Goal: Task Accomplishment & Management: Use online tool/utility

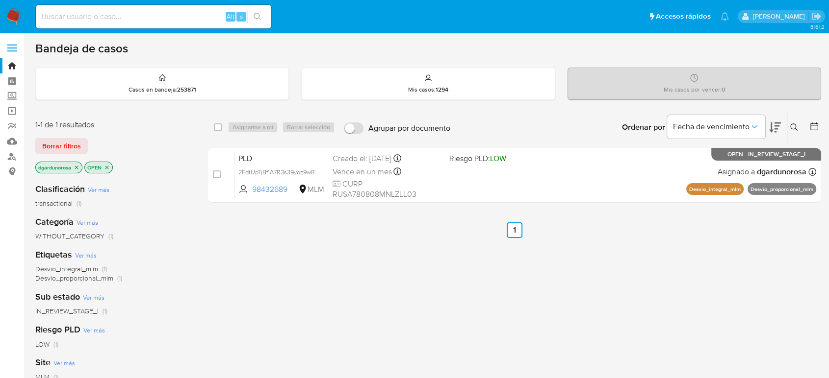
click at [792, 128] on icon at bounding box center [794, 128] width 8 height 8
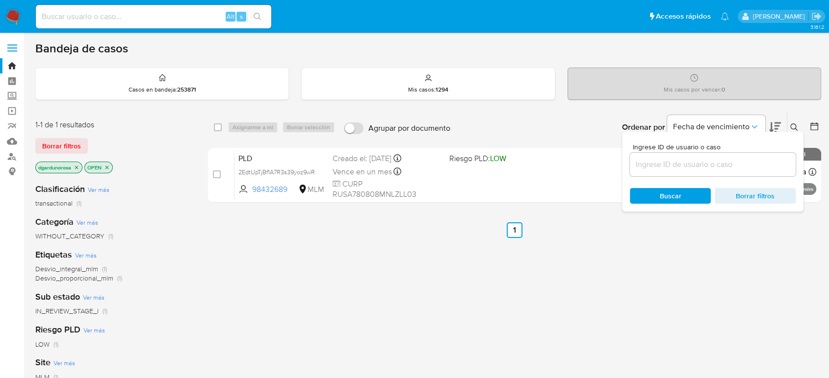
click at [727, 162] on input at bounding box center [713, 164] width 166 height 13
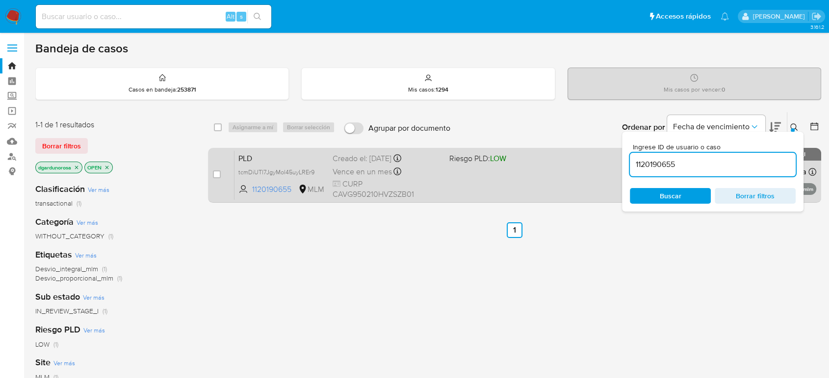
click at [565, 168] on div "PLD tcmDiUTl7JgyMol45uyLREr9 1120190655 MLM Riesgo PLD: LOW Creado el: 12/09/20…" at bounding box center [524, 176] width 581 height 50
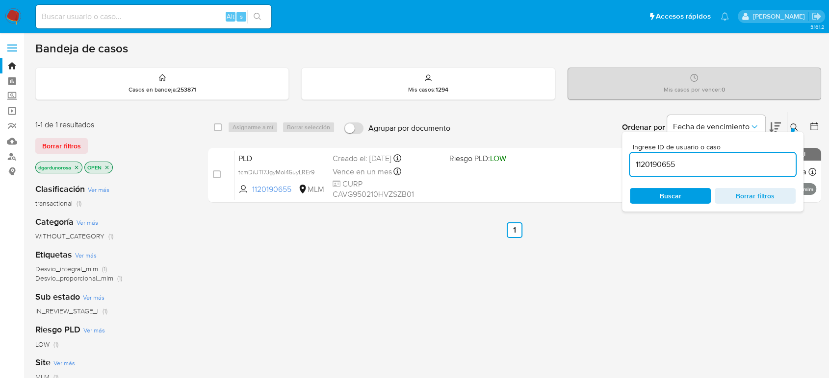
click at [653, 168] on input "1120190655" at bounding box center [713, 164] width 166 height 13
paste input "798844717"
type input "798844717"
click at [795, 126] on icon at bounding box center [794, 128] width 8 height 8
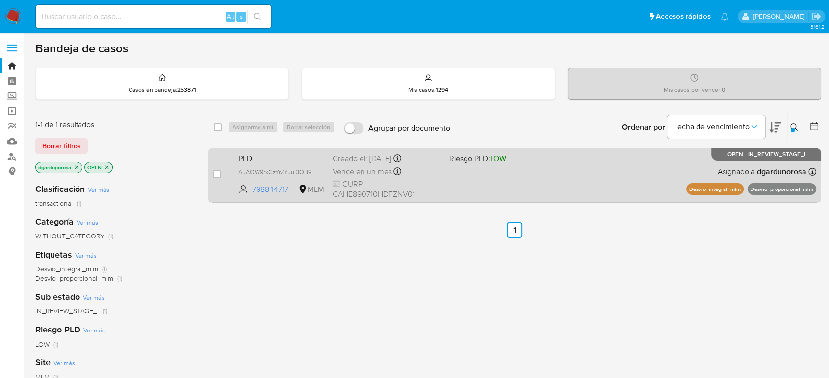
click at [612, 188] on div "PLD AuAQW9rxCzYrZYuui3OB9qSY 798844717 MLM Riesgo PLD: LOW Creado el: 12/09/202…" at bounding box center [524, 176] width 581 height 50
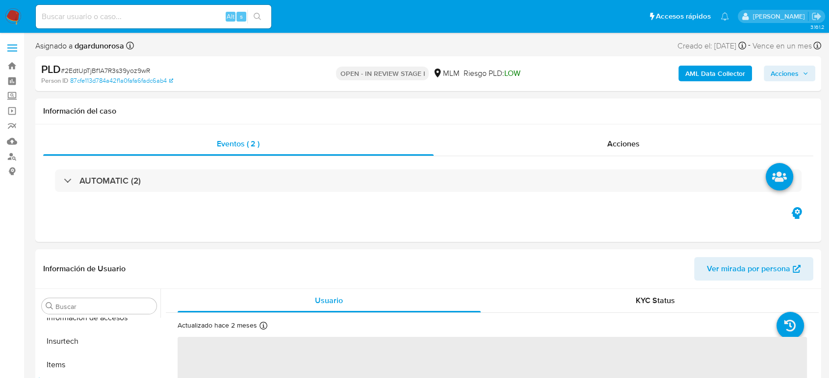
scroll to position [461, 0]
select select "10"
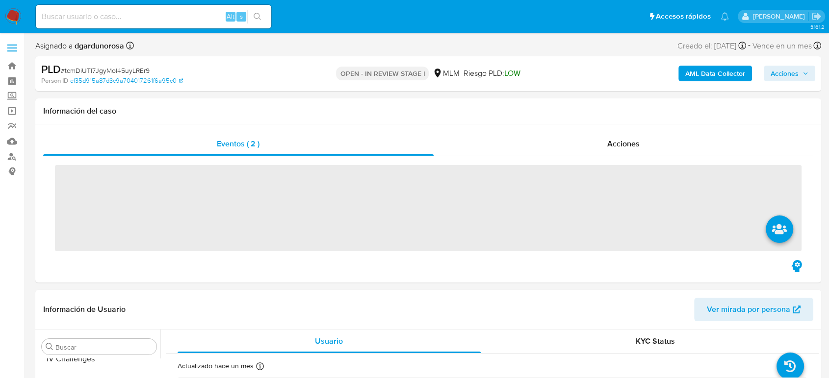
scroll to position [461, 0]
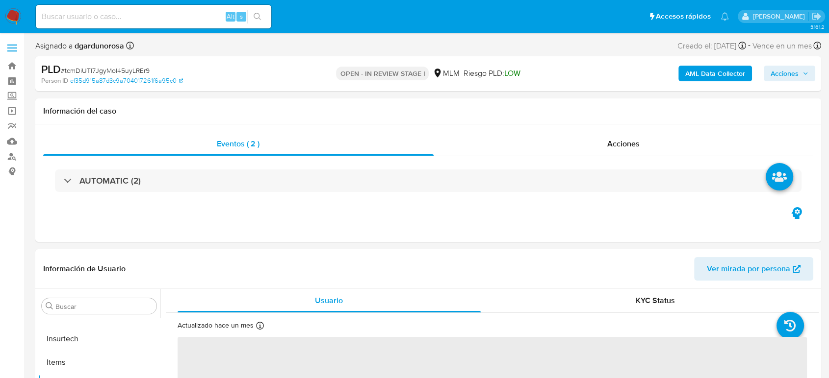
select select "10"
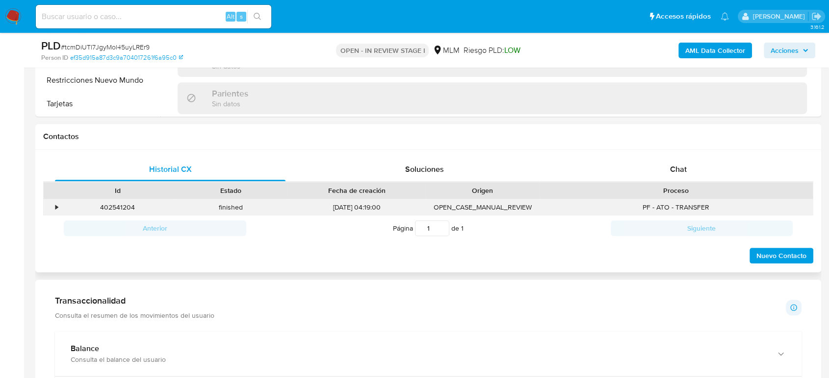
scroll to position [435, 0]
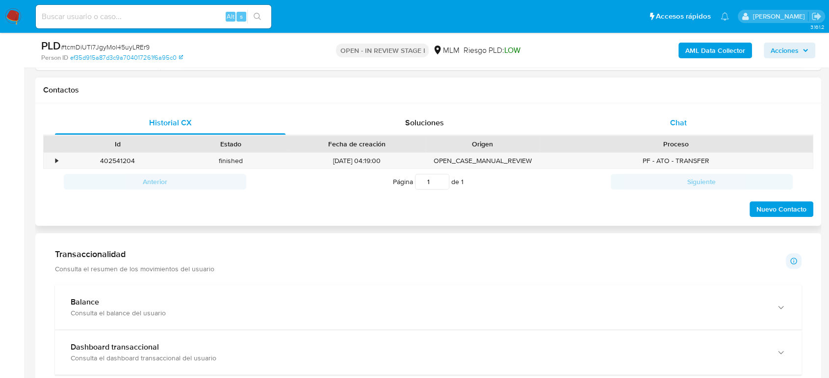
click at [673, 127] on span "Chat" at bounding box center [678, 122] width 17 height 11
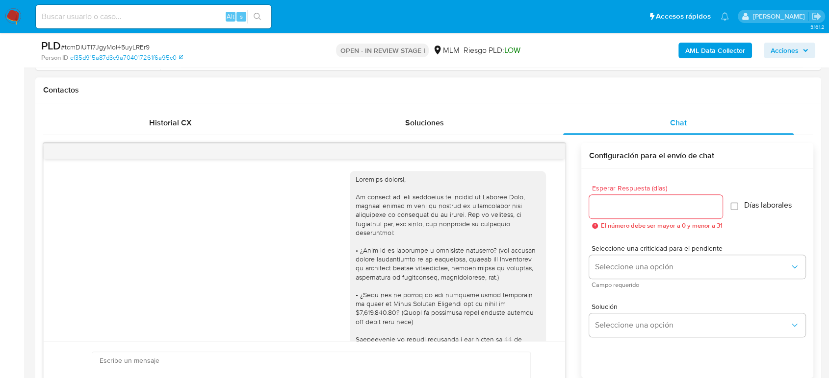
scroll to position [158, 0]
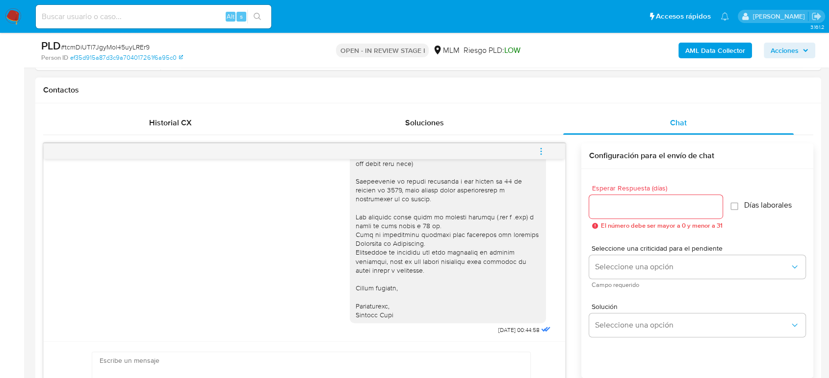
click at [541, 151] on icon "menu-action" at bounding box center [540, 151] width 9 height 9
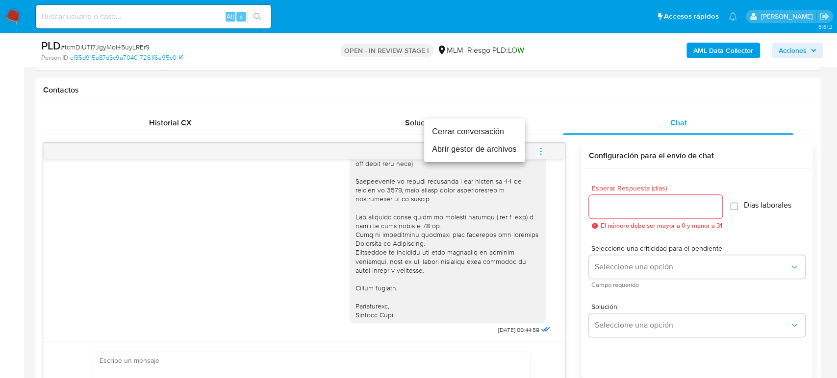
click at [495, 136] on li "Cerrar conversación" at bounding box center [474, 132] width 101 height 18
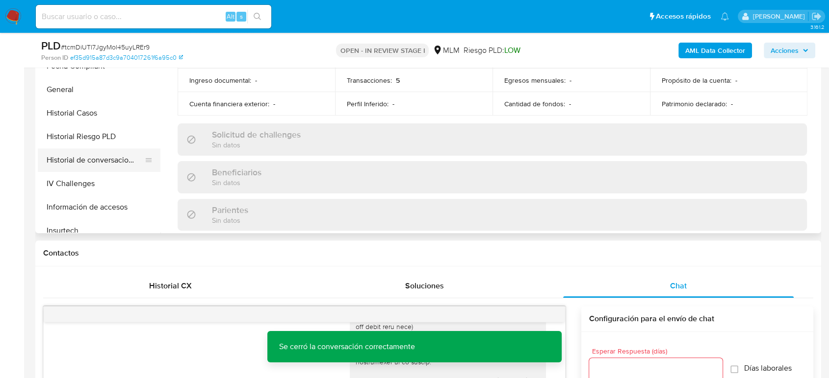
scroll to position [243, 0]
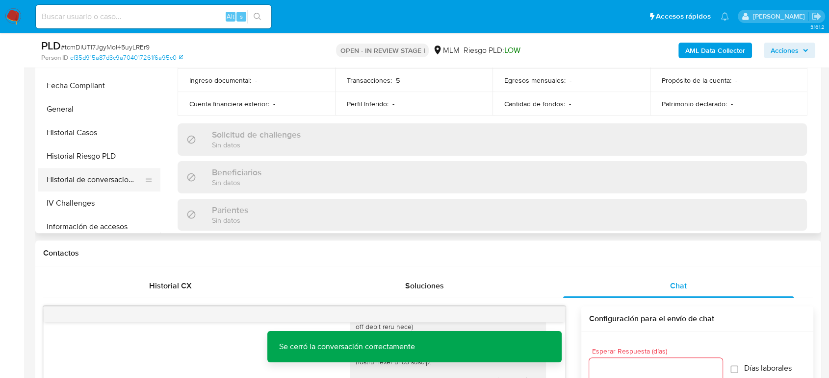
click at [106, 175] on button "Historial de conversaciones" at bounding box center [95, 180] width 115 height 24
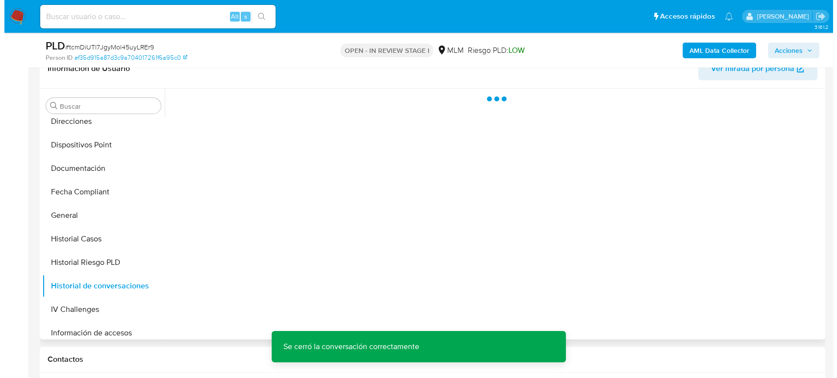
scroll to position [163, 0]
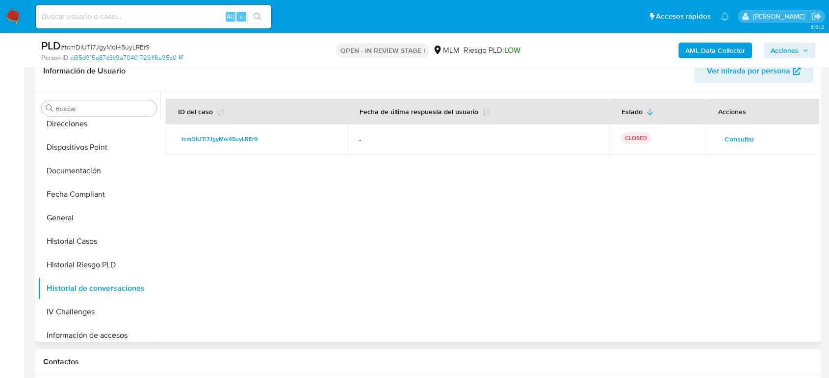
click at [738, 138] on span "Consultar" at bounding box center [739, 139] width 30 height 14
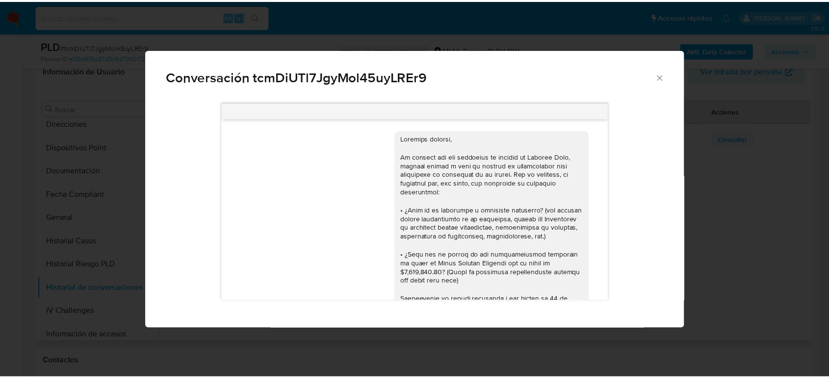
scroll to position [159, 0]
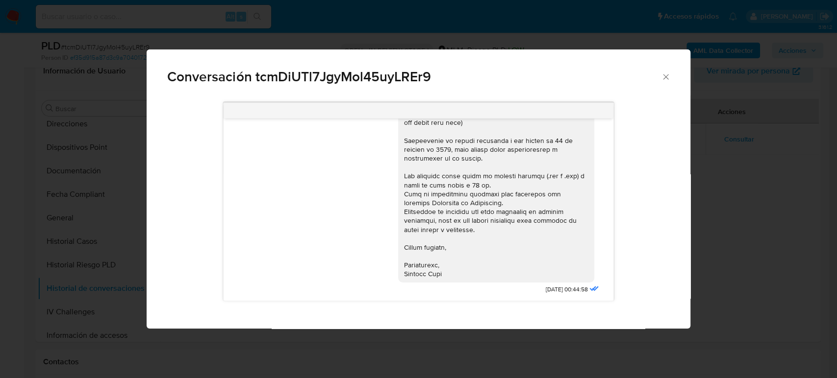
click at [667, 81] on div "Conversación tcmDiUTl7JgyMol45uyLREr9" at bounding box center [418, 73] width 543 height 47
click at [665, 81] on icon "Cerrar" at bounding box center [666, 77] width 10 height 10
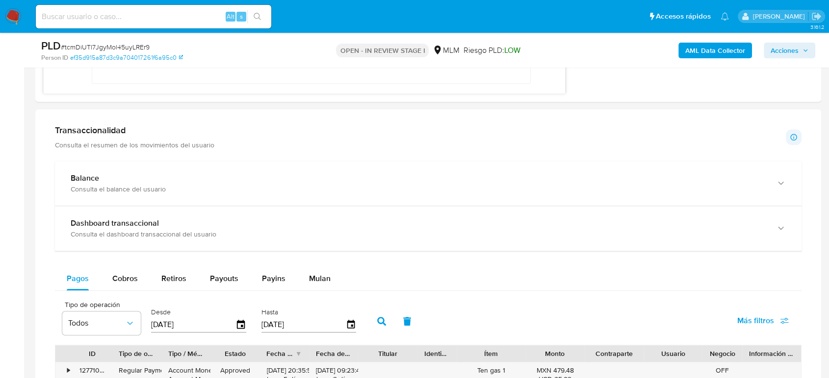
scroll to position [871, 0]
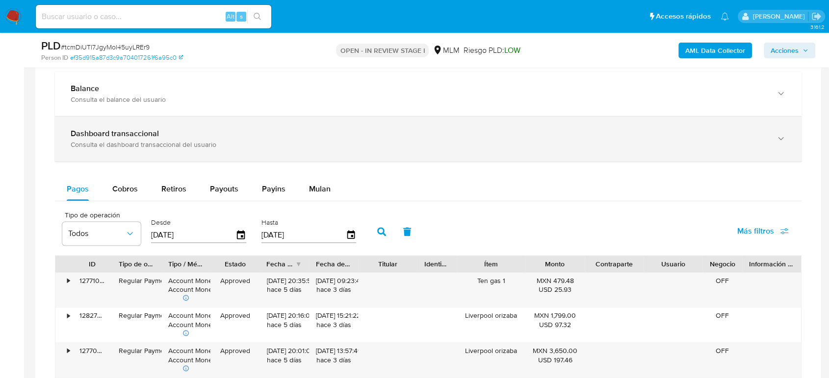
click at [207, 130] on div "Dashboard transaccional" at bounding box center [418, 134] width 695 height 10
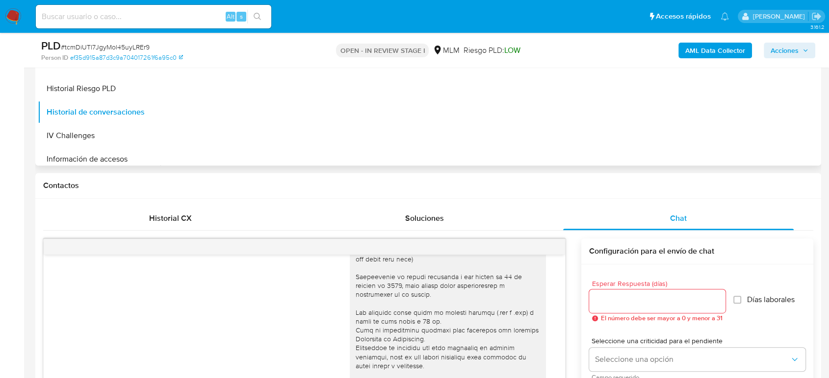
scroll to position [272, 0]
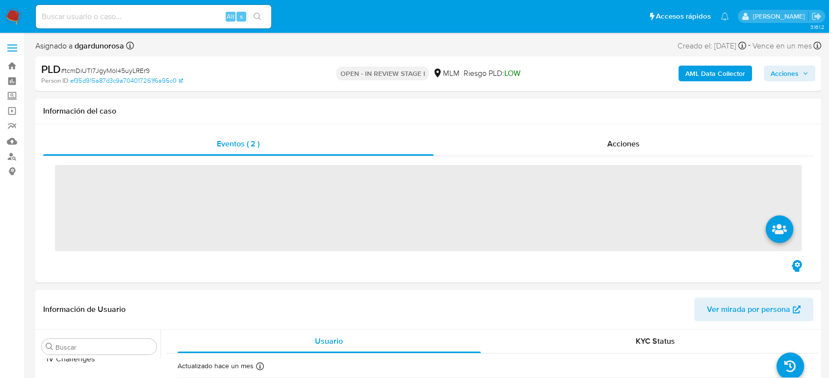
scroll to position [461, 0]
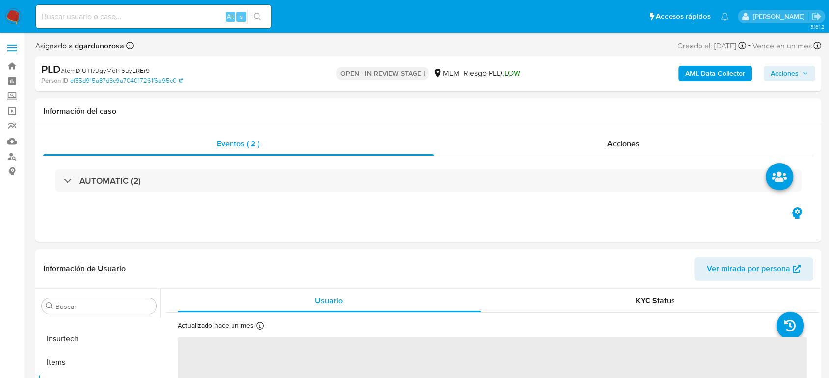
select select "10"
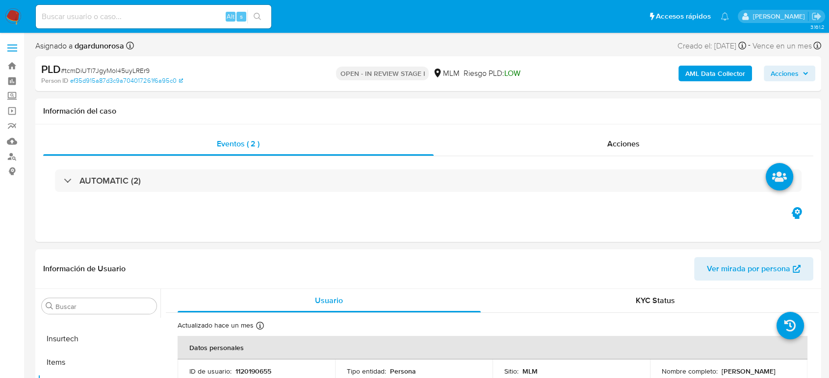
click at [169, 17] on input at bounding box center [153, 16] width 235 height 13
paste input "542415052"
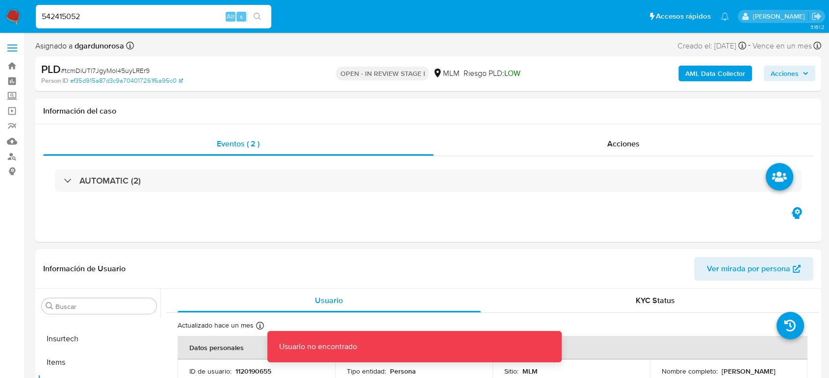
click at [172, 23] on input "542415052" at bounding box center [153, 16] width 235 height 13
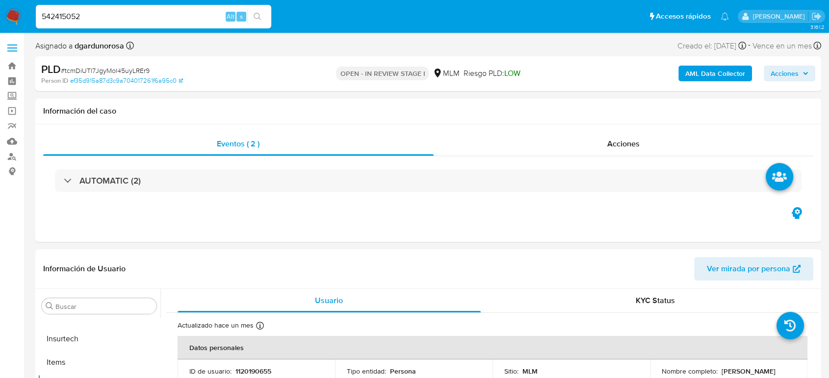
type input "542415052"
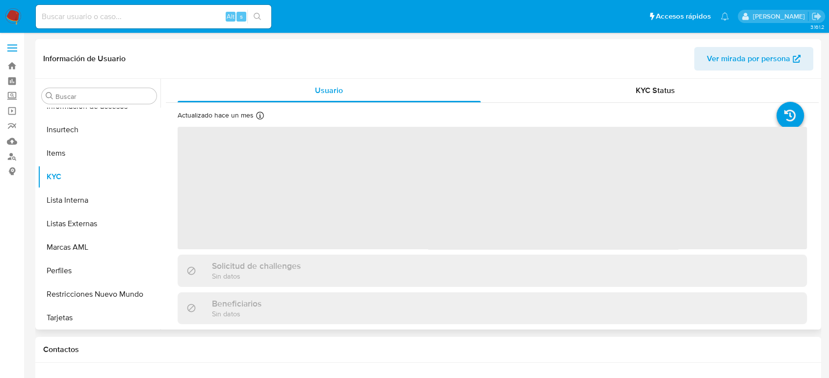
scroll to position [461, 0]
select select "10"
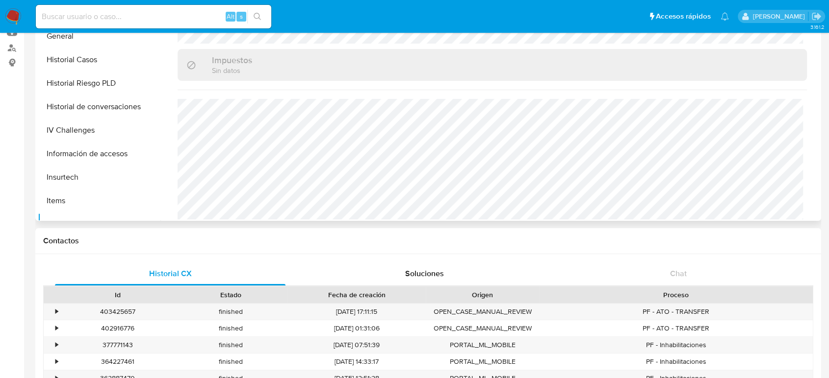
scroll to position [298, 0]
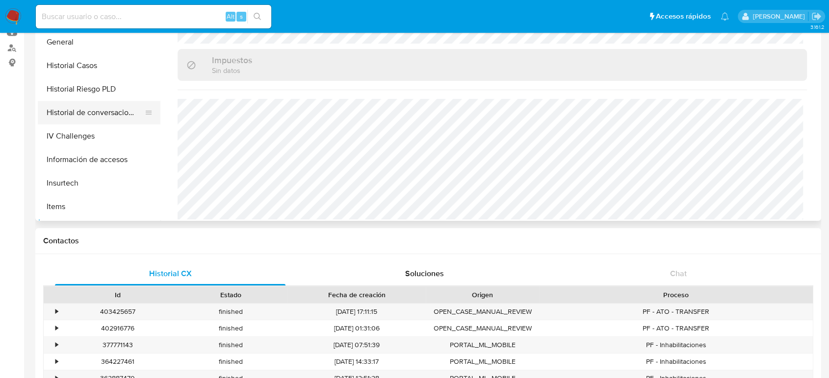
click at [102, 117] on button "Historial de conversaciones" at bounding box center [95, 113] width 115 height 24
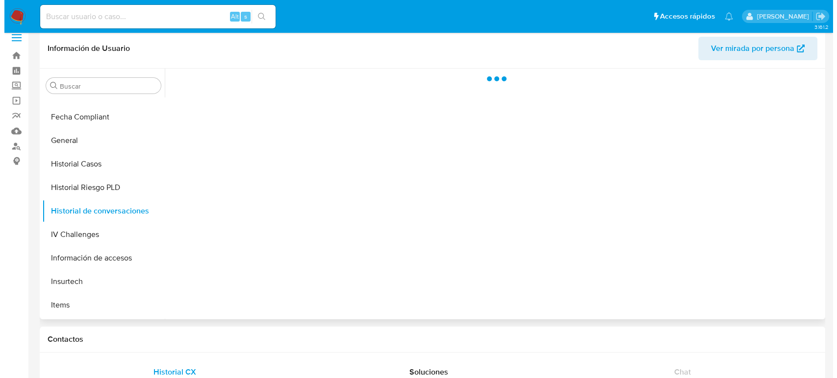
scroll to position [0, 0]
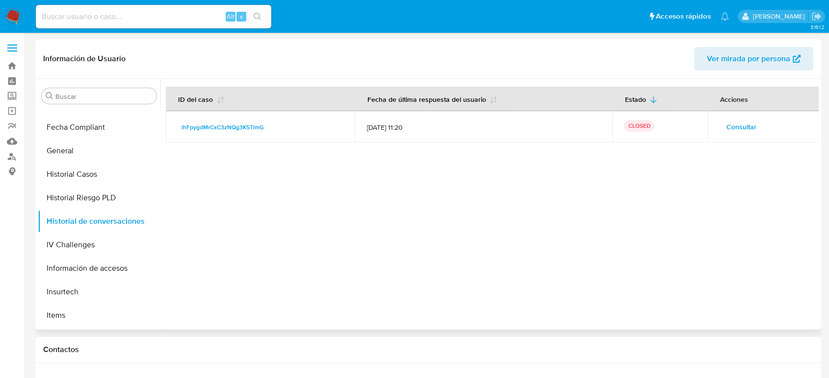
click at [742, 132] on span "Consultar" at bounding box center [741, 127] width 30 height 14
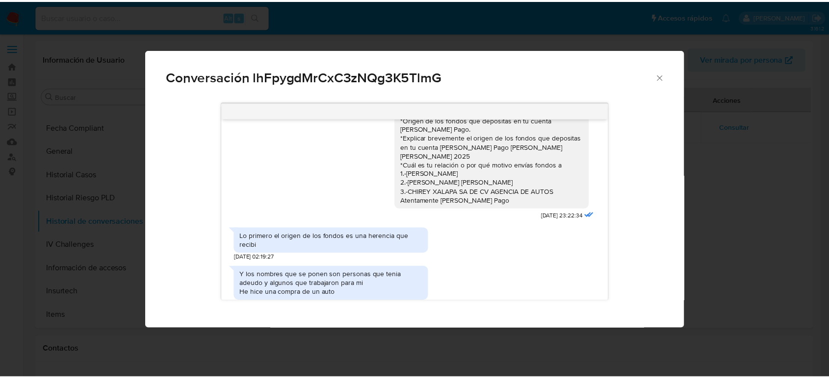
scroll to position [109, 0]
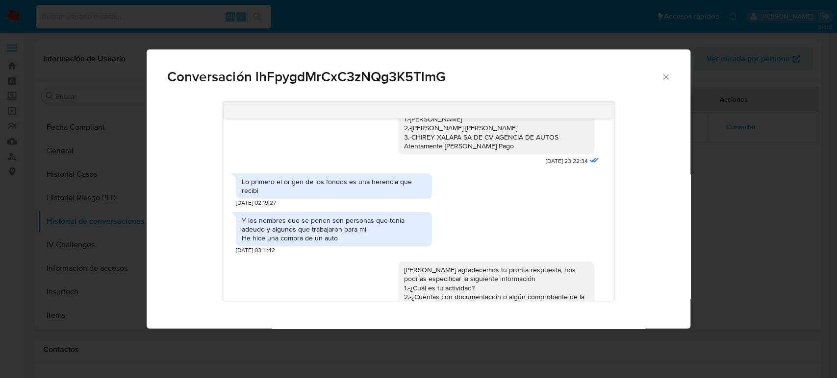
click at [666, 76] on icon "Cerrar" at bounding box center [665, 76] width 5 height 5
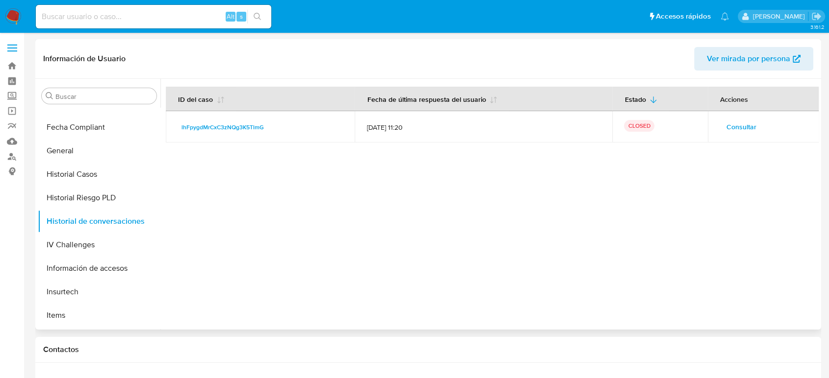
click at [480, 253] on div at bounding box center [489, 204] width 658 height 251
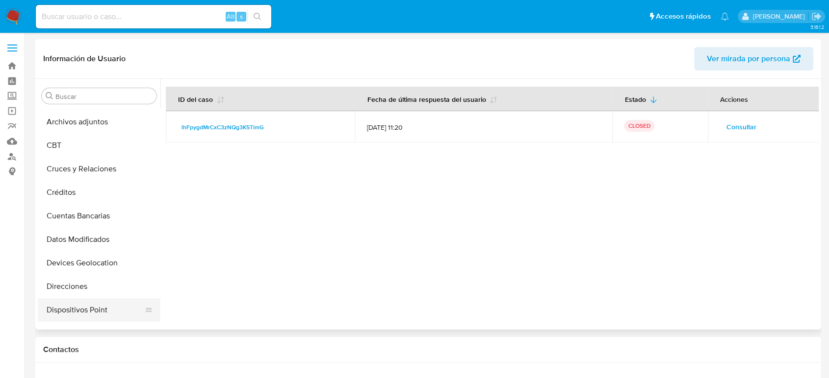
scroll to position [0, 0]
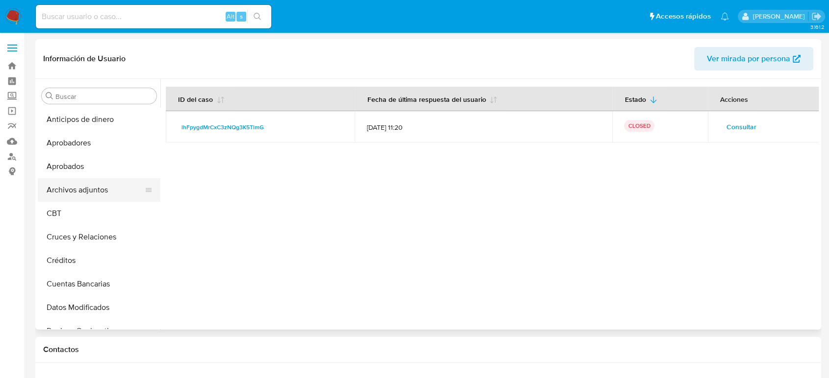
click at [93, 190] on button "Archivos adjuntos" at bounding box center [95, 190] width 115 height 24
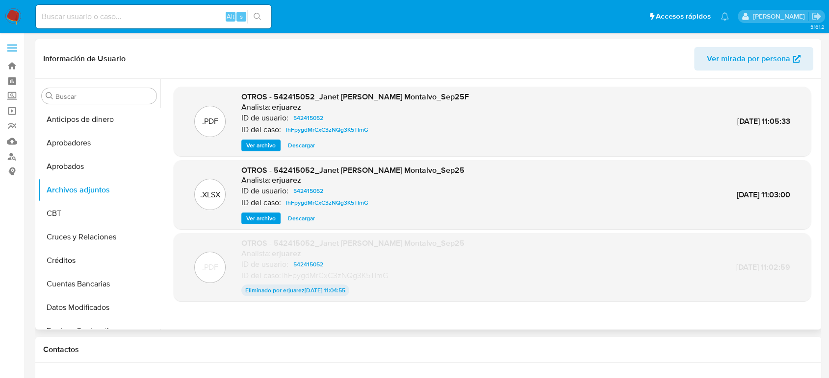
click at [268, 146] on span "Ver archivo" at bounding box center [260, 146] width 29 height 10
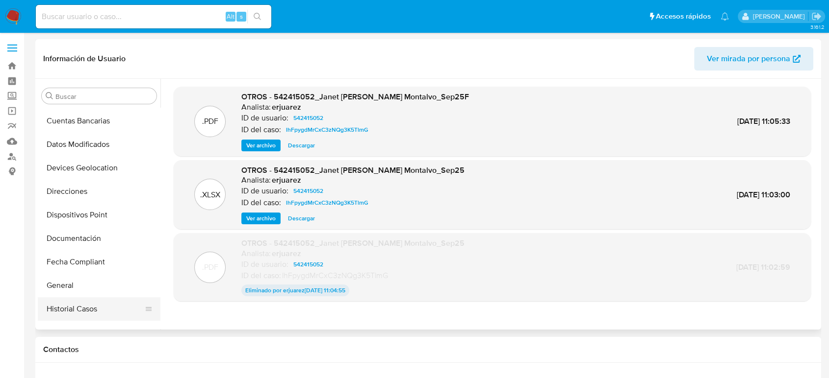
scroll to position [218, 0]
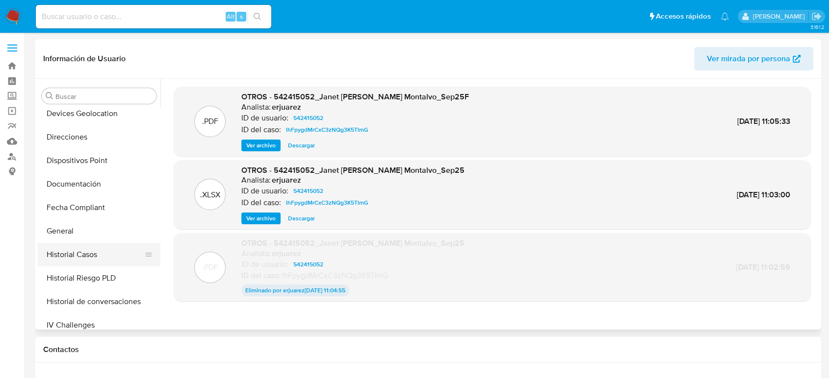
click at [79, 256] on button "Historial Casos" at bounding box center [95, 255] width 115 height 24
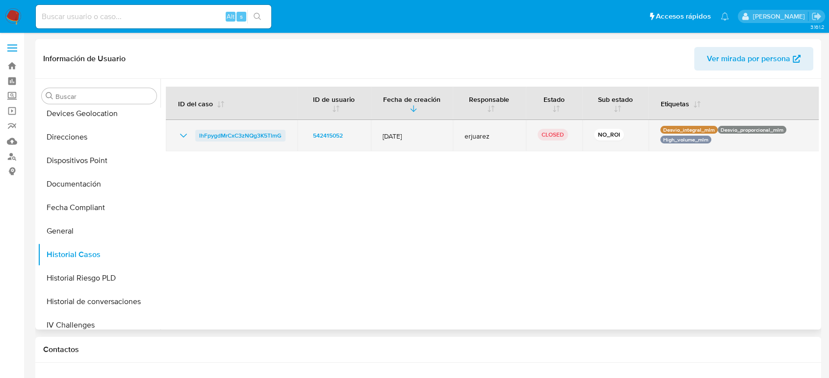
click at [232, 137] on span "lhFpygdMrCxC3zNQg3K5TlmG" at bounding box center [240, 136] width 82 height 12
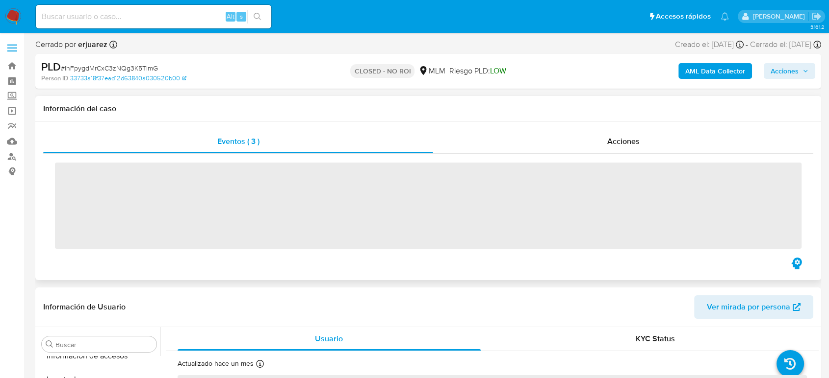
scroll to position [461, 0]
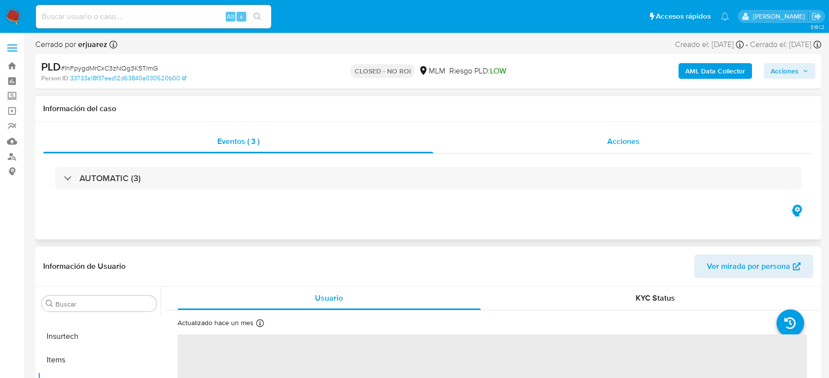
click at [577, 135] on div "Acciones" at bounding box center [623, 142] width 380 height 24
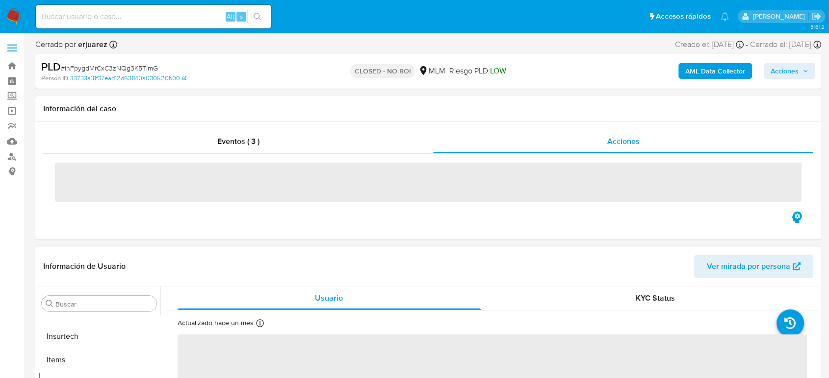
select select "10"
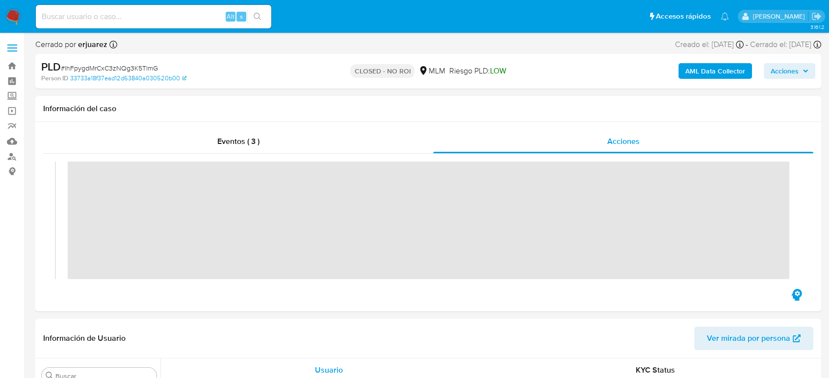
scroll to position [0, 0]
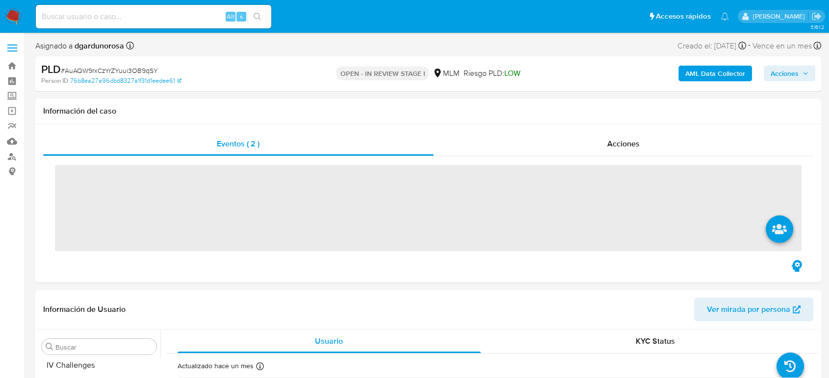
scroll to position [461, 0]
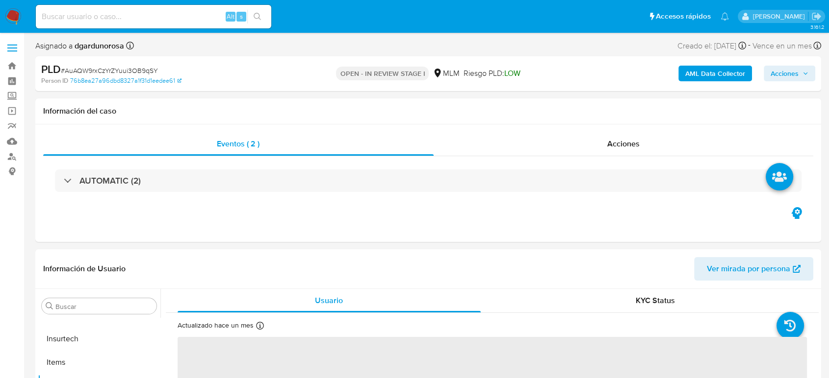
select select "10"
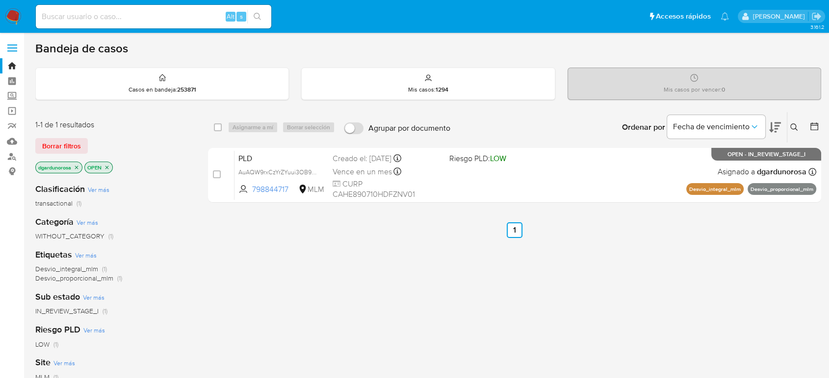
click at [790, 128] on icon at bounding box center [794, 128] width 8 height 8
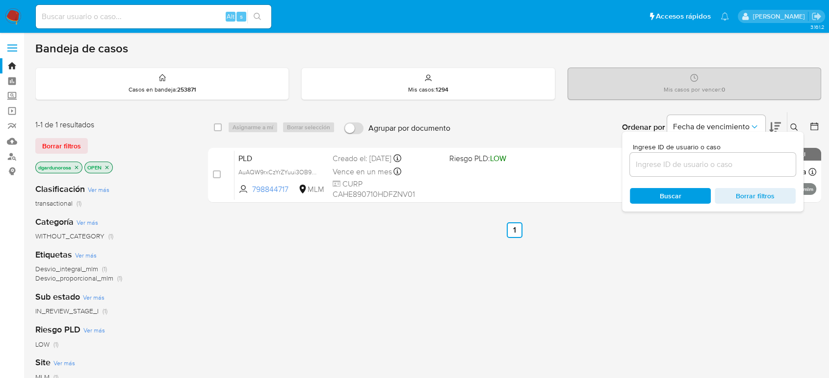
click at [742, 167] on input at bounding box center [713, 164] width 166 height 13
type input "823764432"
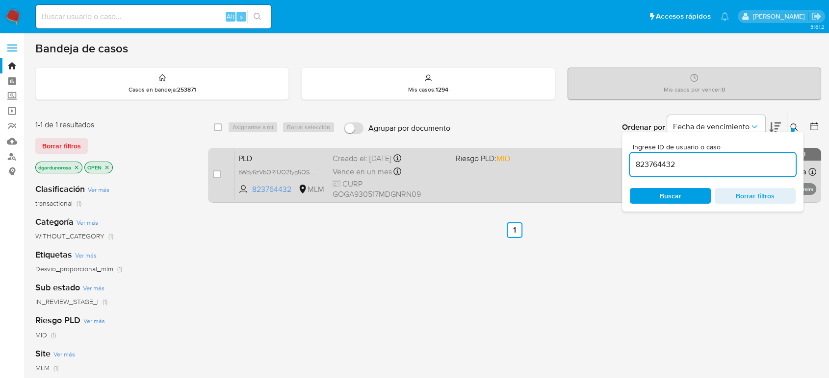
click at [605, 181] on div "PLD bWdy6zVbORlUO21yg5QS6NZa 823764432 MLM Riesgo PLD: MID Creado el: 12/09/202…" at bounding box center [524, 176] width 581 height 50
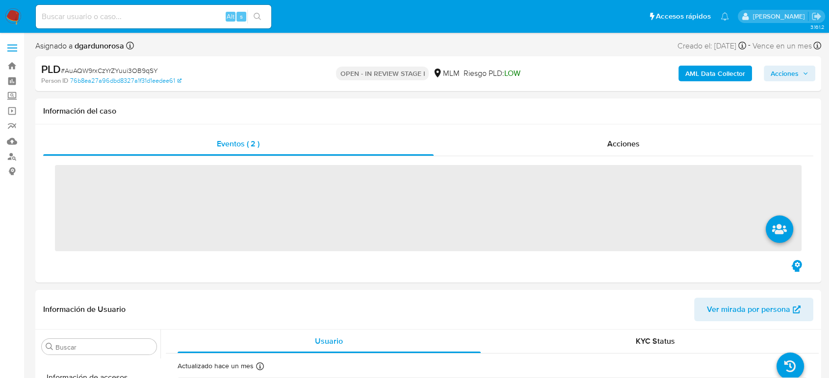
scroll to position [461, 0]
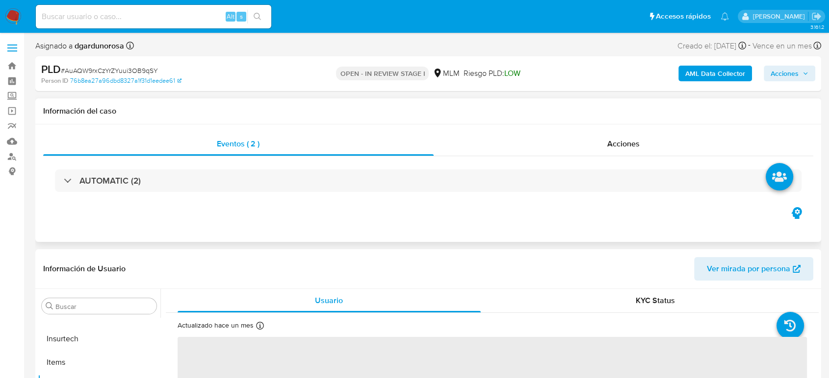
select select "10"
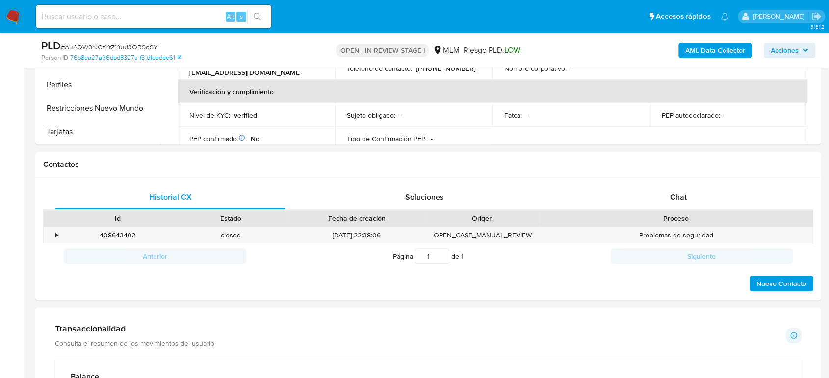
scroll to position [435, 0]
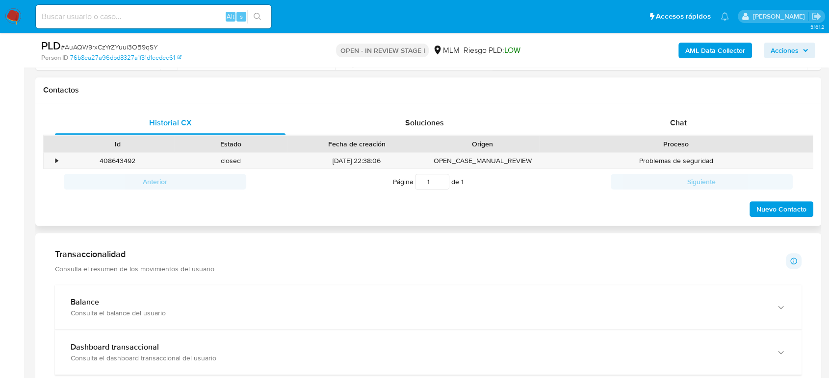
click at [698, 109] on div "Historial CX Soluciones Chat Id Estado Fecha de creación Origen Proceso • 40864…" at bounding box center [427, 164] width 785 height 123
click at [694, 126] on div "Chat" at bounding box center [678, 123] width 230 height 24
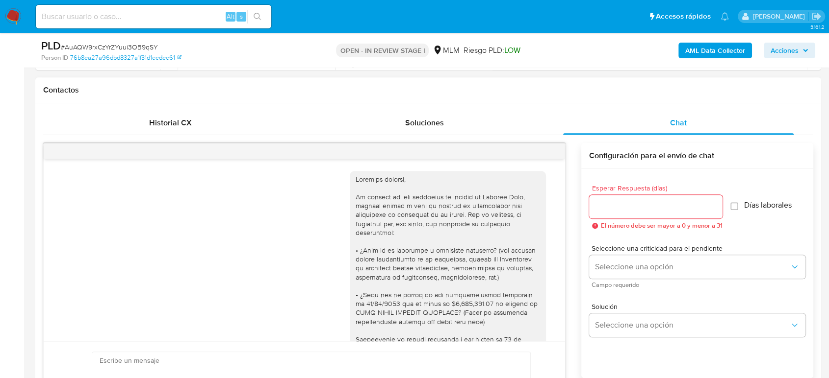
scroll to position [158, 0]
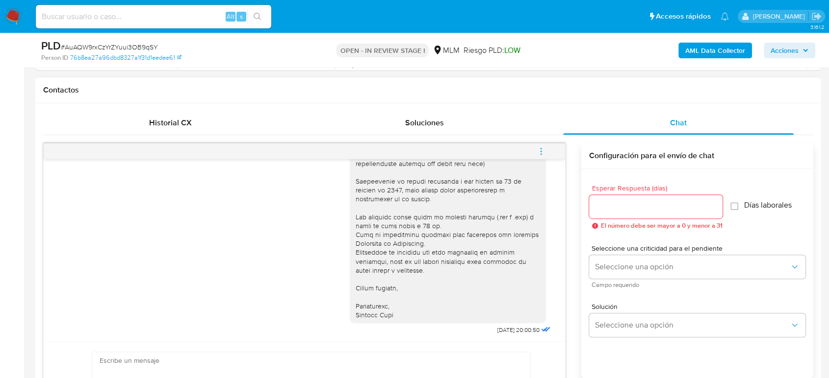
click at [538, 152] on icon "menu-action" at bounding box center [540, 151] width 9 height 9
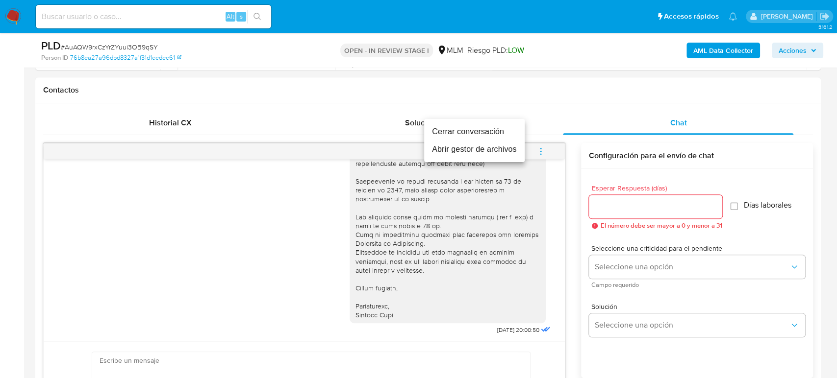
click at [507, 131] on li "Cerrar conversación" at bounding box center [474, 132] width 101 height 18
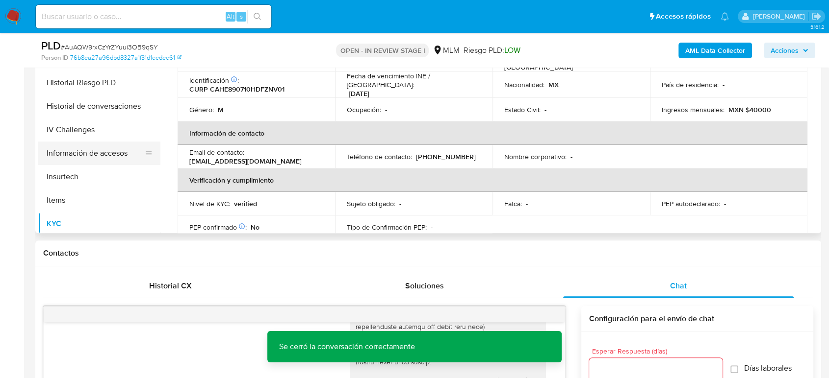
scroll to position [298, 0]
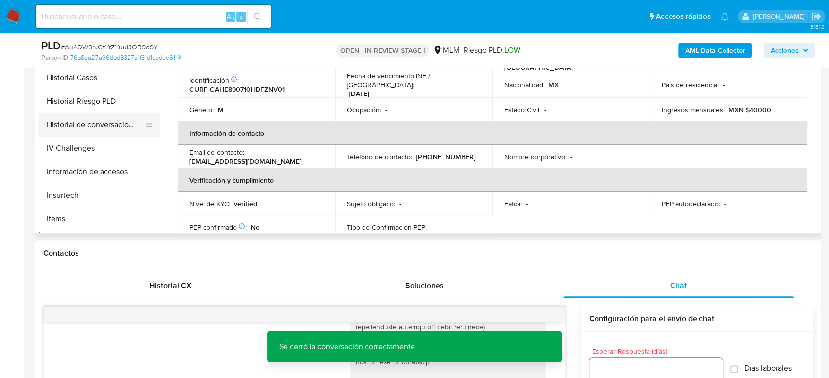
click at [100, 127] on button "Historial de conversaciones" at bounding box center [95, 125] width 115 height 24
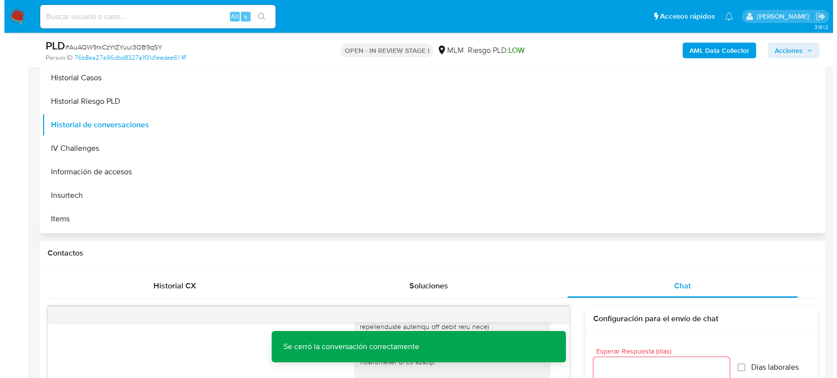
scroll to position [109, 0]
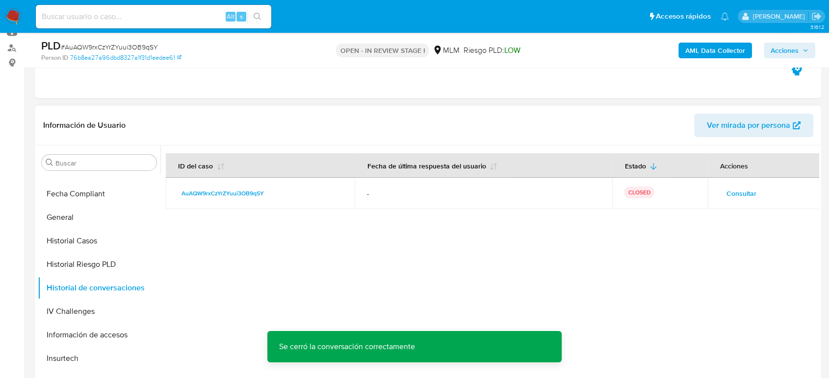
click at [730, 198] on span "Consultar" at bounding box center [741, 194] width 30 height 14
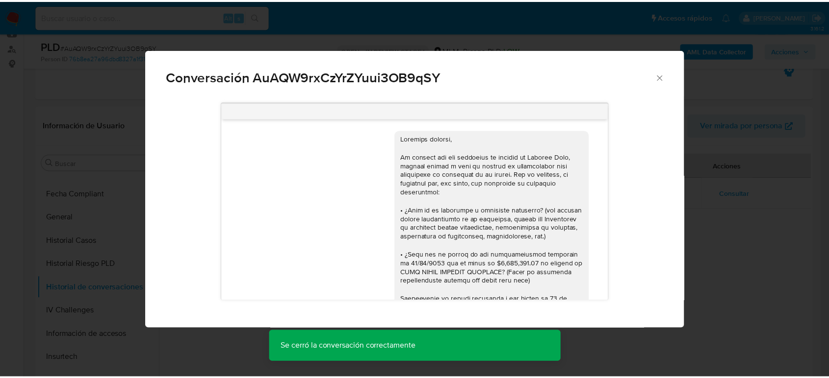
scroll to position [159, 0]
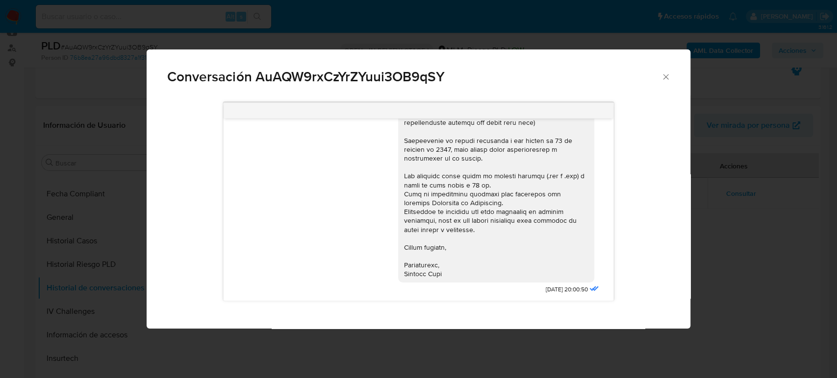
click at [671, 77] on div "Conversación AuAQW9rxCzYrZYuui3OB9qSY" at bounding box center [418, 73] width 543 height 47
click at [670, 76] on icon "Cerrar" at bounding box center [666, 77] width 10 height 10
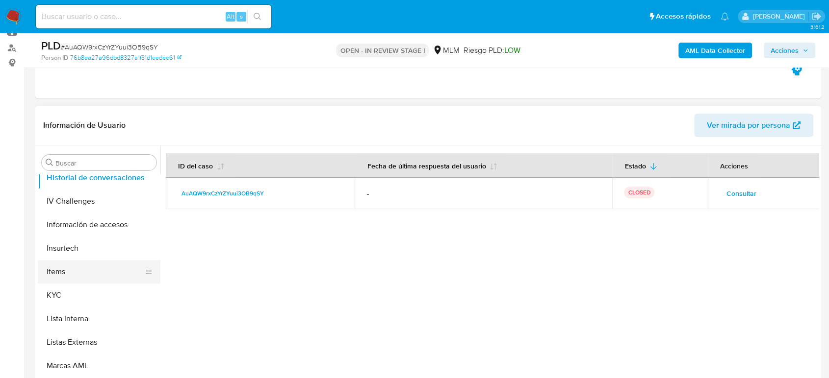
scroll to position [461, 0]
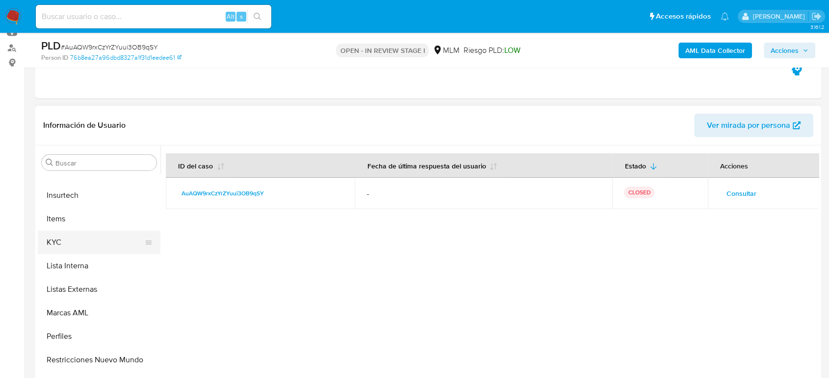
click at [79, 251] on button "KYC" at bounding box center [95, 243] width 115 height 24
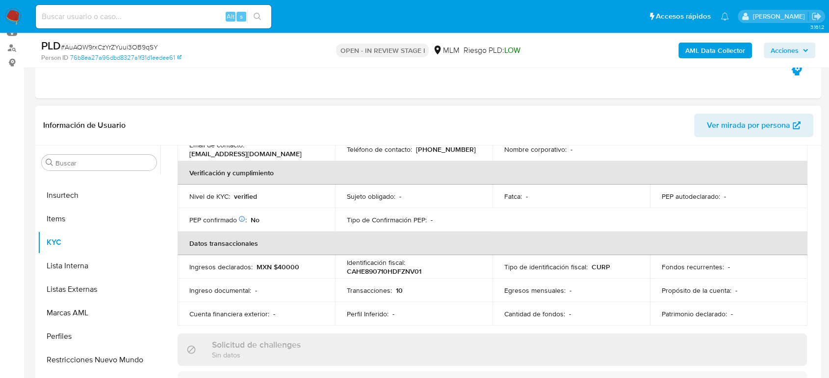
scroll to position [62, 0]
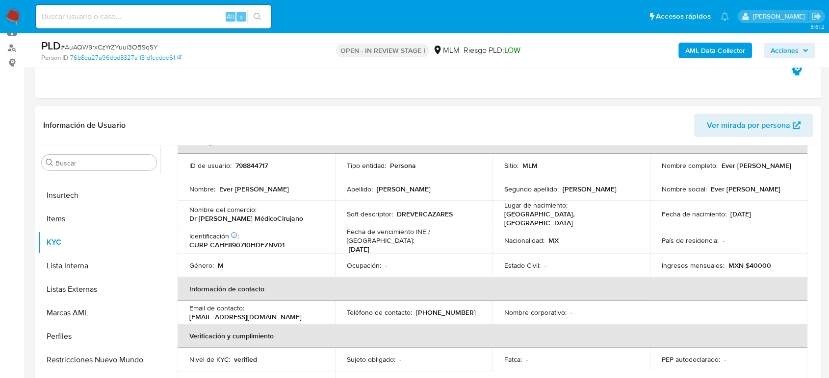
click at [448, 309] on p "(55) 14834418" at bounding box center [446, 312] width 60 height 9
click at [449, 309] on p "(55) 14834418" at bounding box center [446, 312] width 60 height 9
copy p "14834418"
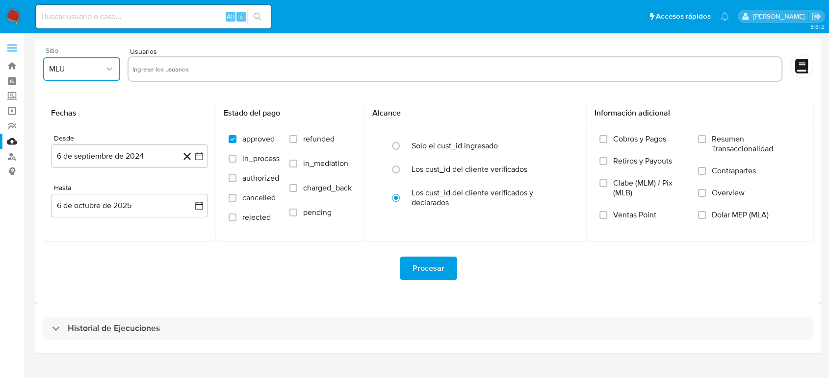
click at [102, 78] on button "MLU" at bounding box center [81, 69] width 77 height 24
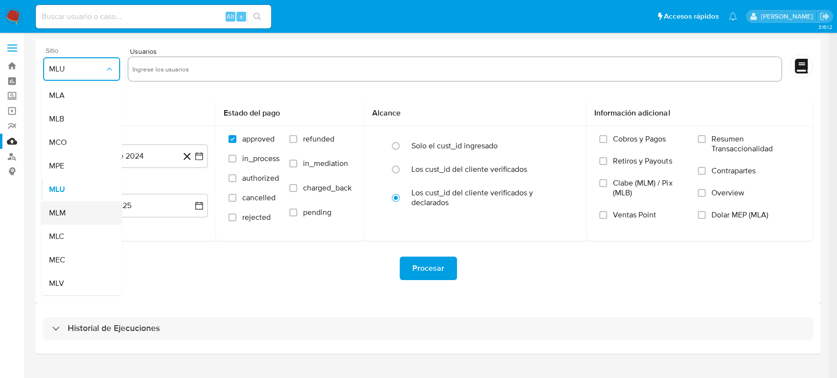
click at [63, 213] on span "MLM" at bounding box center [57, 213] width 17 height 10
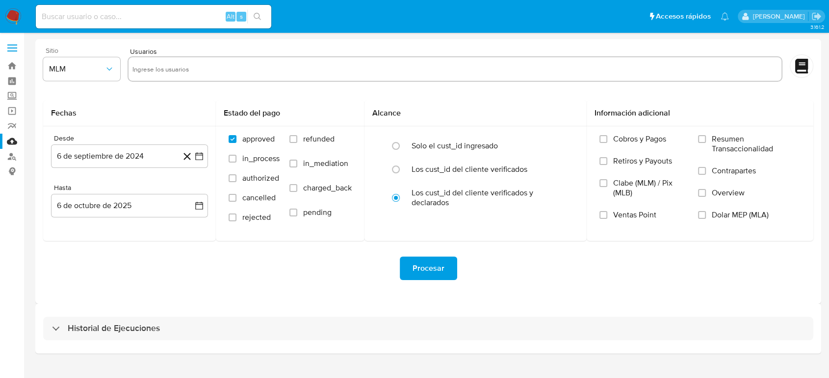
click at [204, 76] on div at bounding box center [454, 68] width 655 height 25
click at [201, 74] on input "text" at bounding box center [454, 69] width 645 height 16
paste input "297778214"
type input "297778214"
click at [223, 73] on input "text" at bounding box center [484, 69] width 586 height 16
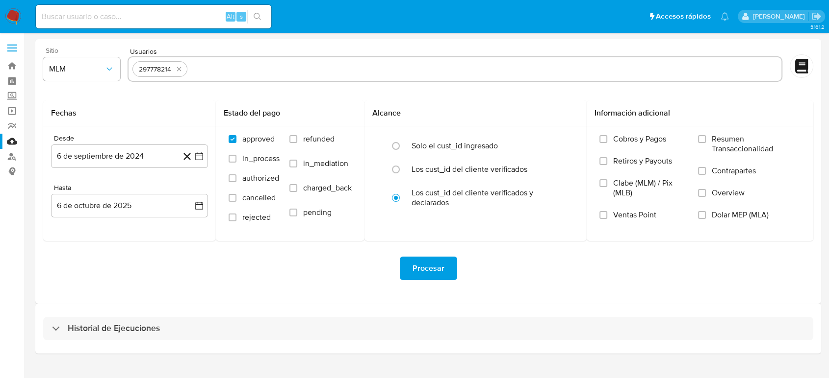
paste input "1936887382"
type input "1936887382"
click at [318, 58] on div "297778214 1936887382" at bounding box center [454, 68] width 655 height 25
click at [316, 72] on input "text" at bounding box center [516, 69] width 522 height 16
paste input "765150560"
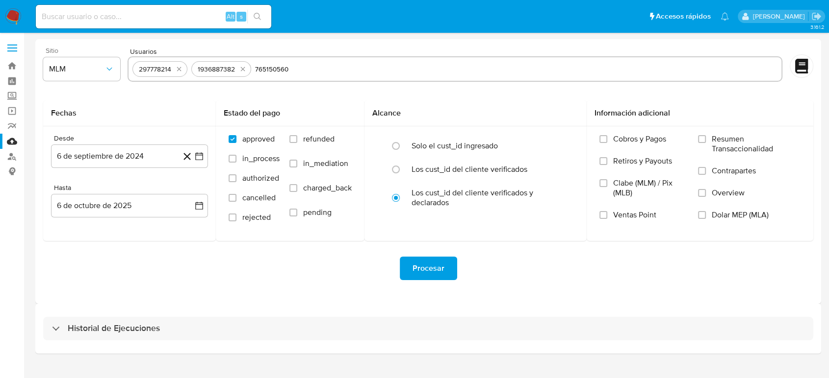
type input "765150560"
click at [377, 78] on div "297778214 1936887382 765150560" at bounding box center [454, 68] width 655 height 25
paste input "2548355026"
type input "2548355026"
click at [323, 298] on div "Sitio MLM Usuarios 297778214 1936887382 765150560 Fechas Desde 6 de septiembre …" at bounding box center [427, 171] width 785 height 265
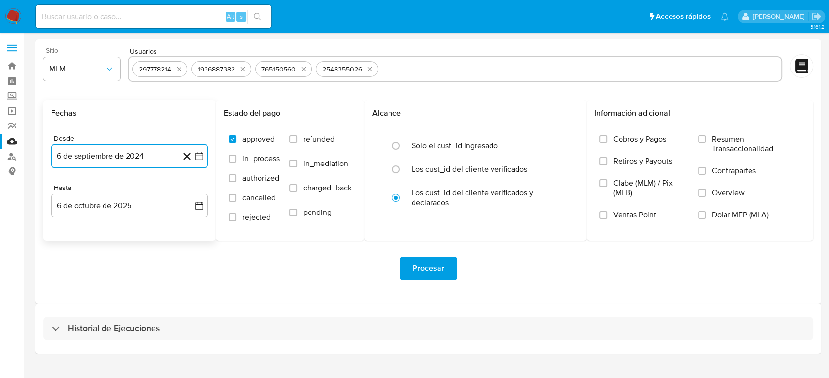
click at [203, 158] on icon "button" at bounding box center [199, 156] width 10 height 10
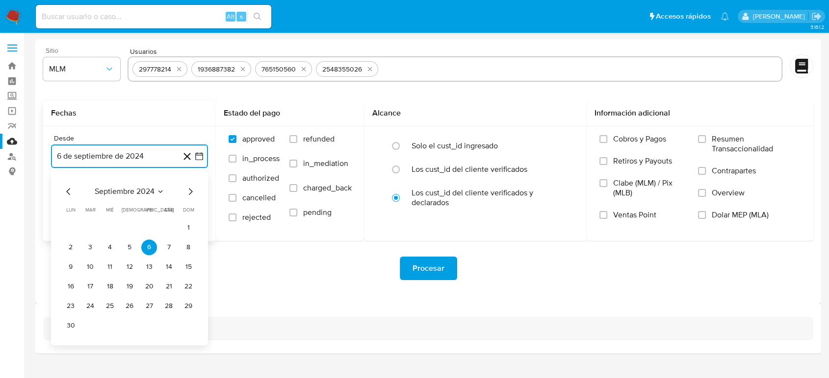
click at [158, 194] on icon "Seleccionar mes y año" at bounding box center [160, 192] width 8 height 8
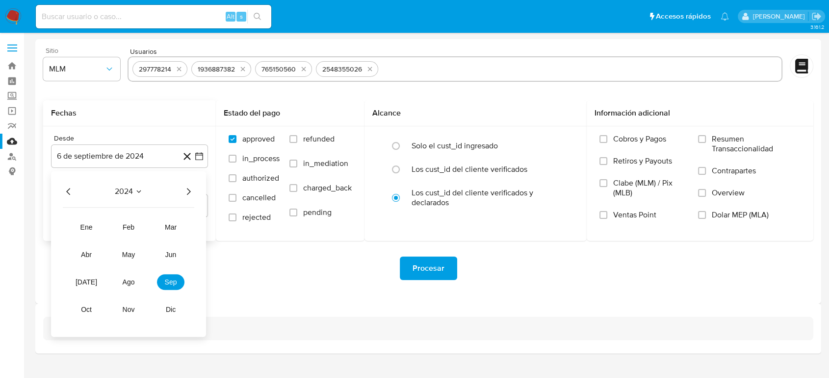
click at [188, 192] on icon "Año siguiente" at bounding box center [188, 192] width 12 height 12
click at [162, 226] on button "mar" at bounding box center [170, 228] width 27 height 16
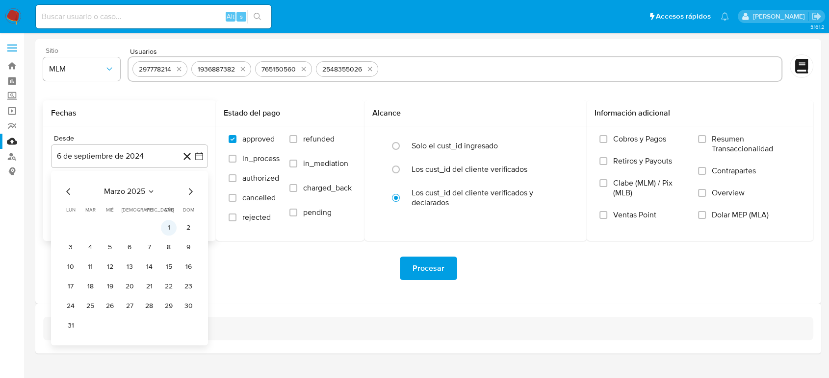
click at [169, 227] on button "1" at bounding box center [169, 228] width 16 height 16
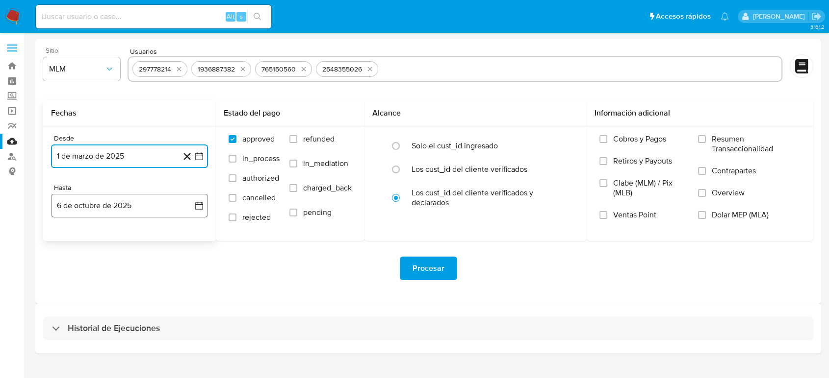
click at [200, 207] on icon "button" at bounding box center [199, 206] width 10 height 10
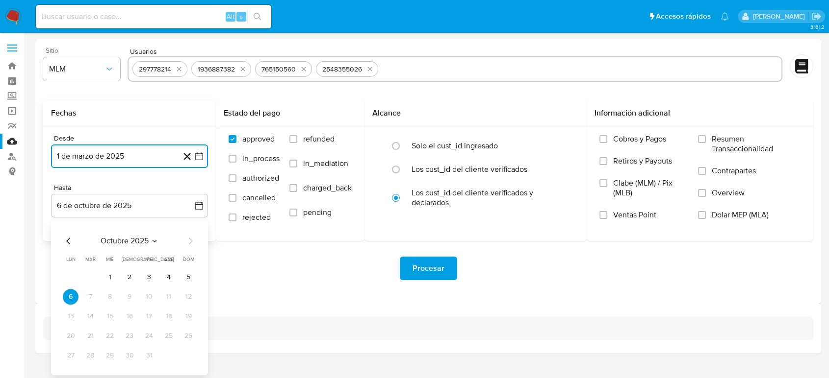
click at [71, 237] on icon "Mes anterior" at bounding box center [69, 241] width 12 height 12
click at [68, 242] on icon "Mes anterior" at bounding box center [69, 241] width 12 height 12
click at [189, 356] on button "31" at bounding box center [188, 356] width 16 height 16
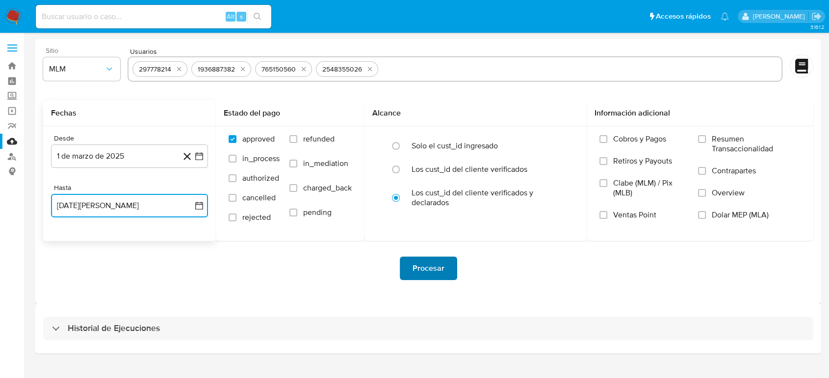
click at [439, 263] on span "Procesar" at bounding box center [428, 269] width 32 height 22
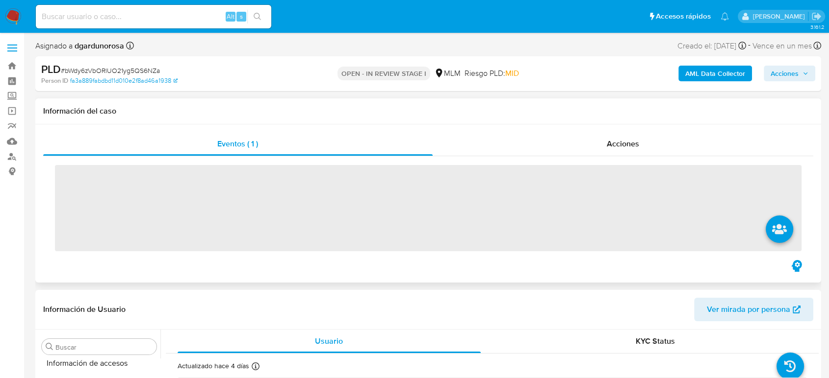
scroll to position [461, 0]
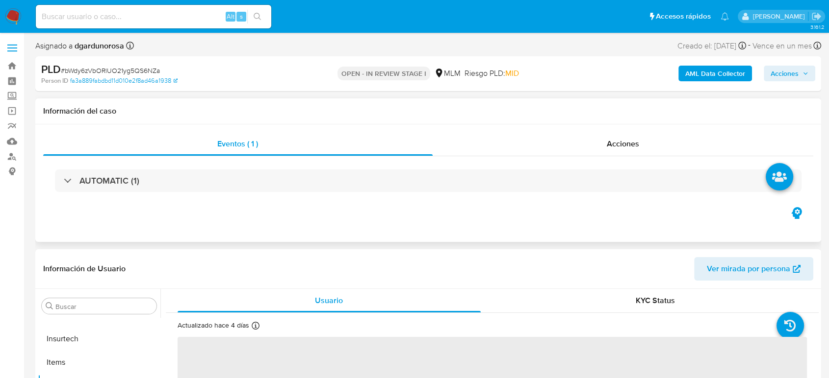
select select "10"
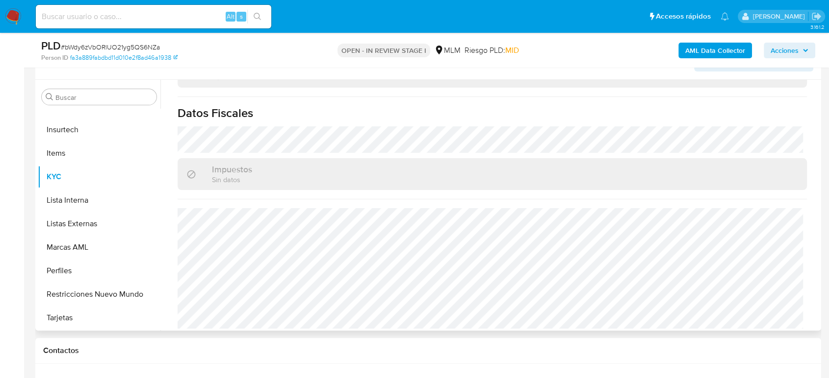
scroll to position [218, 0]
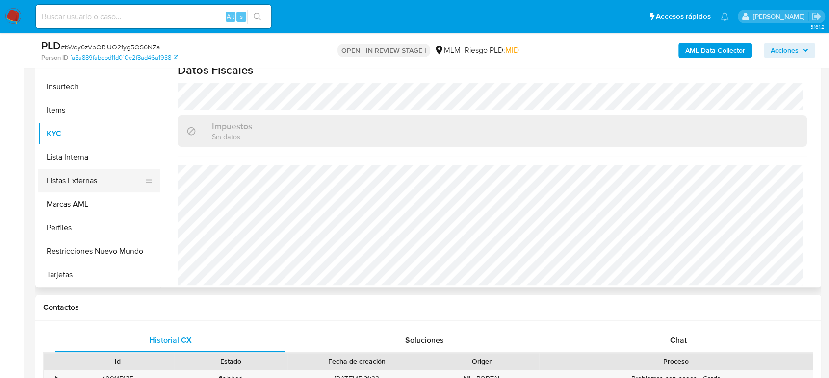
click at [77, 186] on button "Listas Externas" at bounding box center [95, 181] width 115 height 24
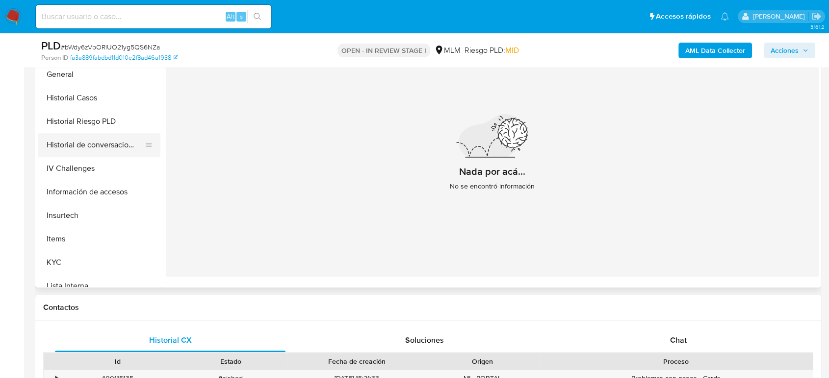
scroll to position [298, 0]
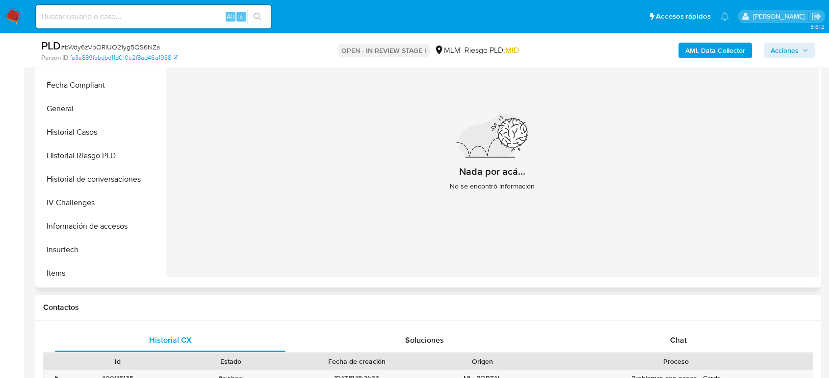
drag, startPoint x: 68, startPoint y: 108, endPoint x: 165, endPoint y: 136, distance: 100.4
click at [68, 108] on button "General" at bounding box center [99, 109] width 123 height 24
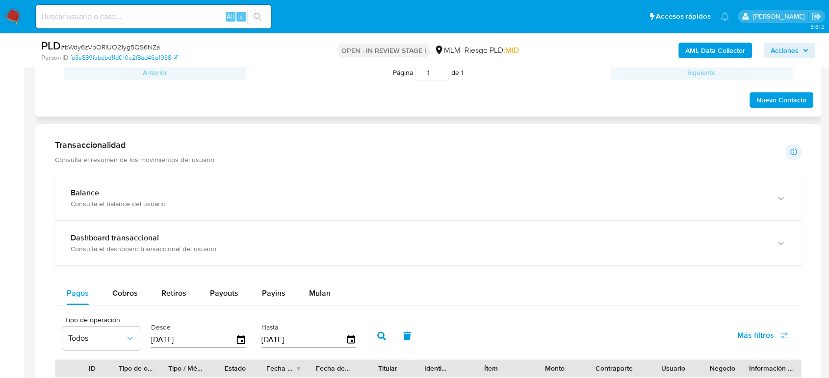
scroll to position [654, 0]
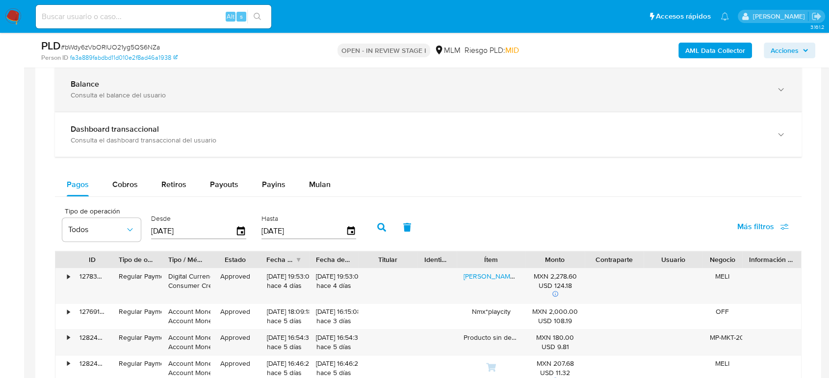
click at [252, 105] on div "Balance Consulta el balance del usuario" at bounding box center [428, 89] width 746 height 45
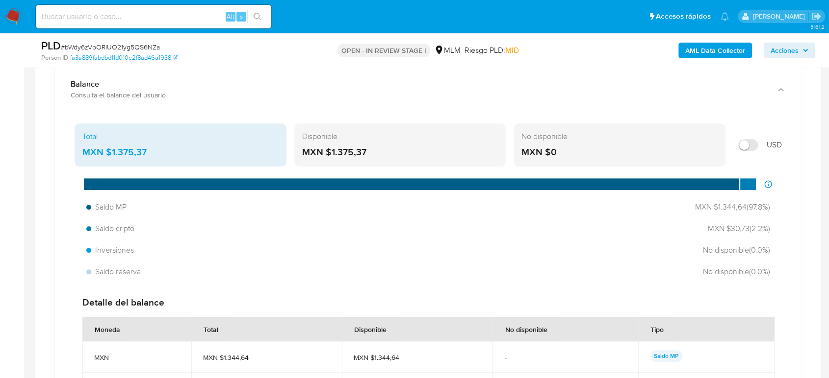
drag, startPoint x: 151, startPoint y: 152, endPoint x: 106, endPoint y: 156, distance: 45.7
click at [106, 156] on div "MXN $1.375,37" at bounding box center [180, 152] width 196 height 13
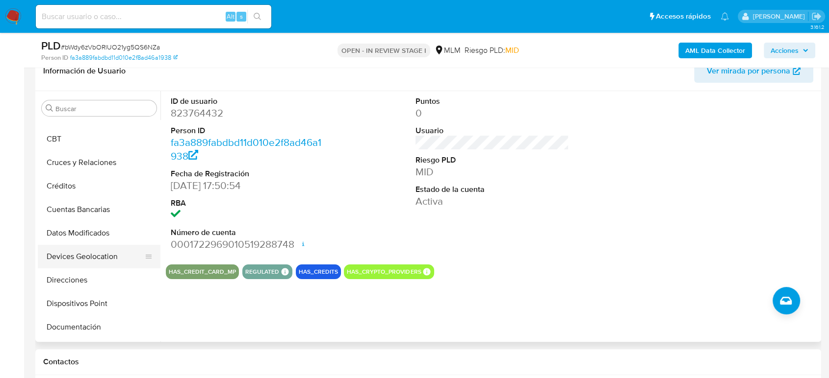
scroll to position [80, 0]
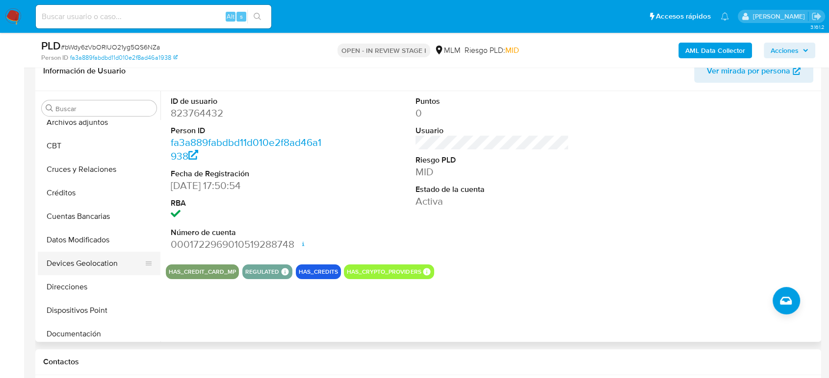
click at [96, 262] on button "Devices Geolocation" at bounding box center [95, 264] width 115 height 24
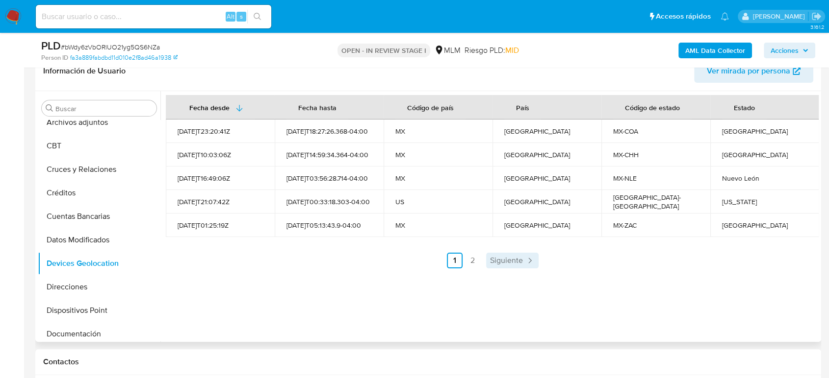
click at [502, 258] on span "Siguiente" at bounding box center [506, 261] width 33 height 8
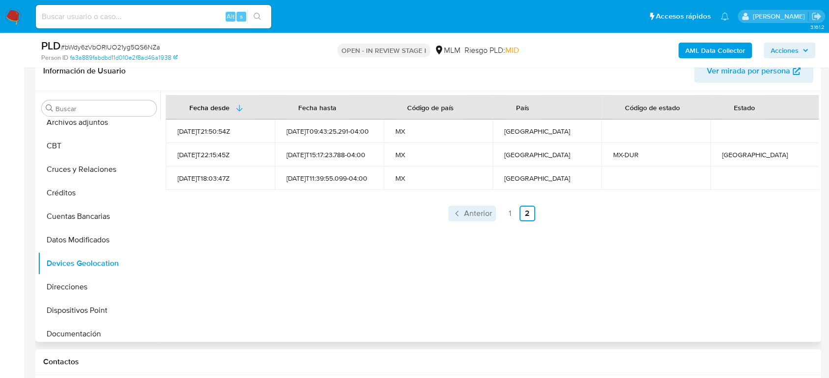
click at [467, 220] on link "Anterior" at bounding box center [472, 214] width 48 height 16
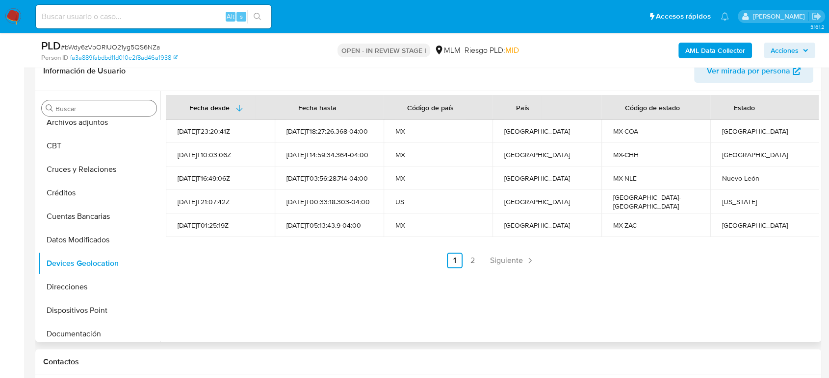
click at [128, 110] on input "Buscar" at bounding box center [103, 108] width 97 height 9
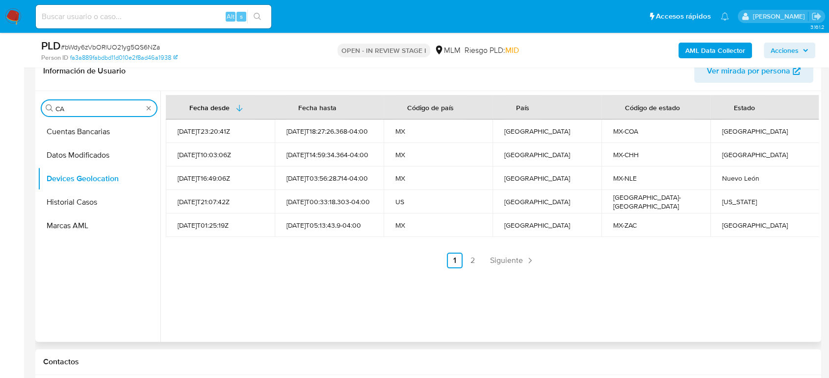
scroll to position [0, 0]
type input "CAS"
click at [90, 161] on button "Historial Casos" at bounding box center [95, 156] width 115 height 24
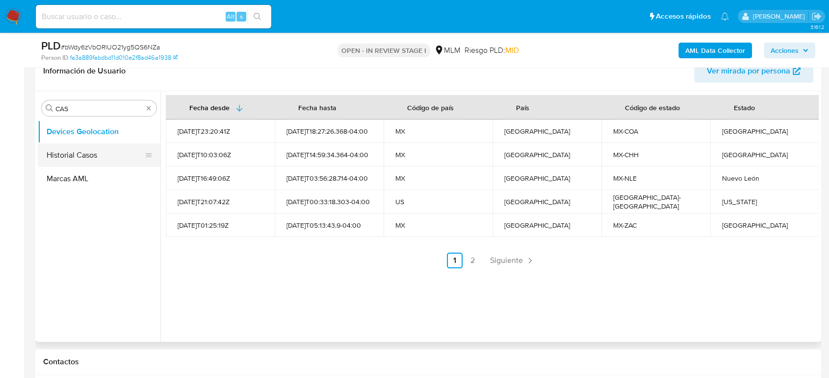
click at [101, 158] on button "Historial Casos" at bounding box center [95, 156] width 115 height 24
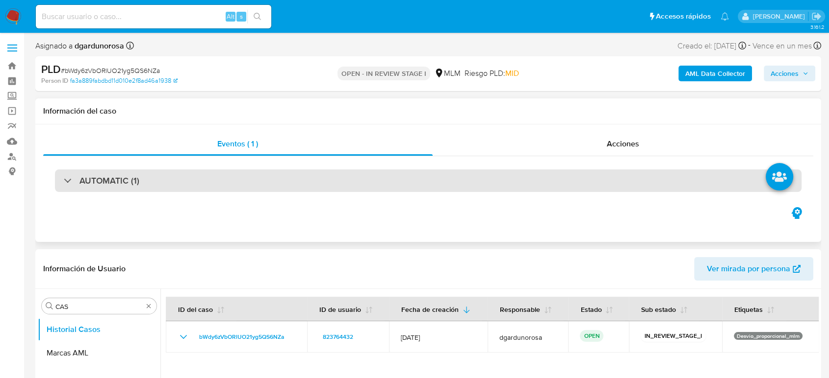
drag, startPoint x: 158, startPoint y: 184, endPoint x: 162, endPoint y: 188, distance: 5.9
click at [158, 184] on div "AUTOMATIC (1)" at bounding box center [428, 181] width 746 height 23
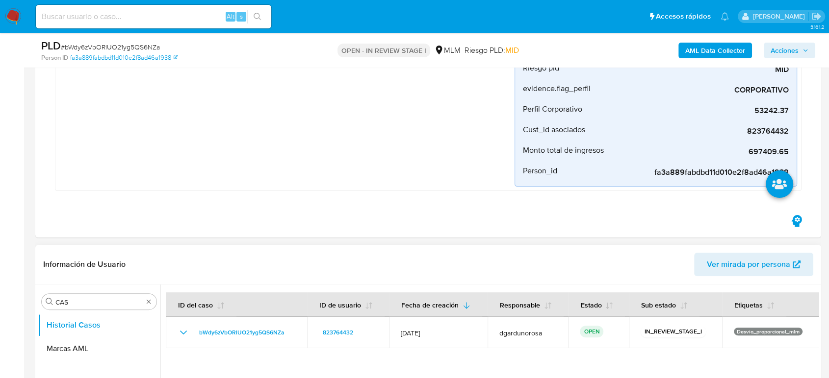
scroll to position [327, 0]
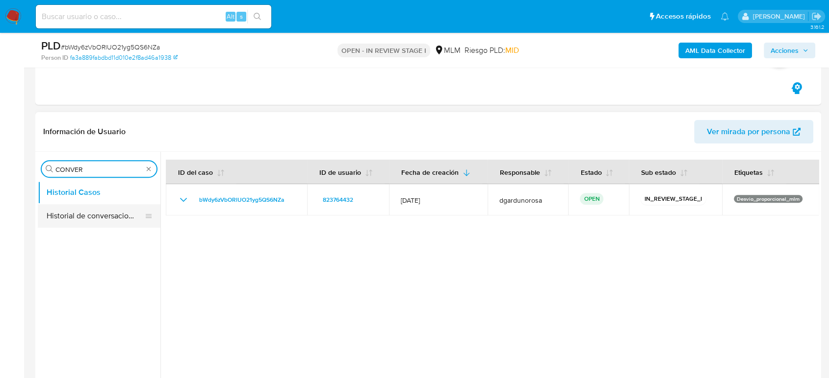
type input "CONVER"
click at [123, 219] on button "Historial de conversaciones" at bounding box center [95, 216] width 115 height 24
click at [70, 219] on button "Historial de conversaciones" at bounding box center [95, 216] width 115 height 24
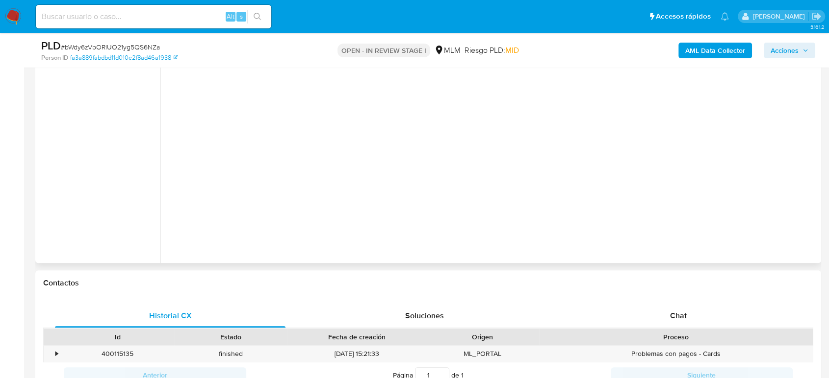
scroll to position [381, 0]
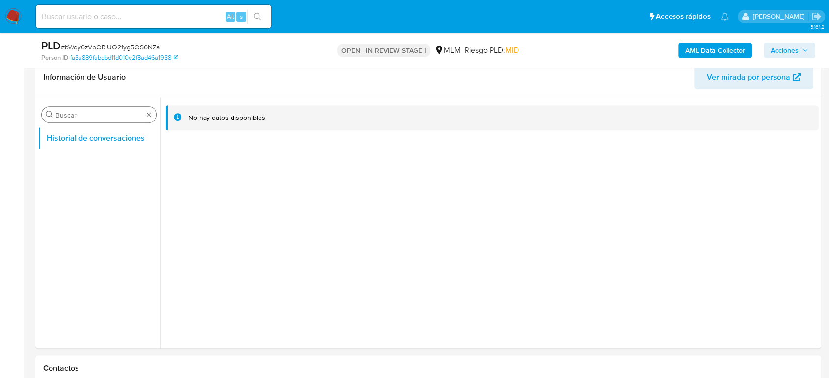
drag, startPoint x: 151, startPoint y: 112, endPoint x: 151, endPoint y: 118, distance: 5.4
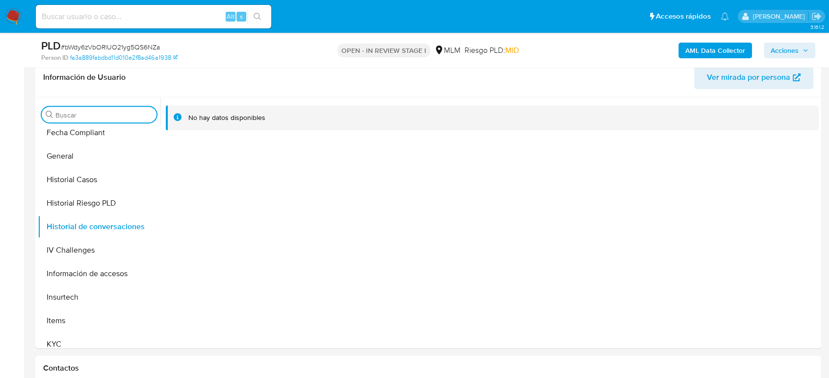
scroll to position [435, 0]
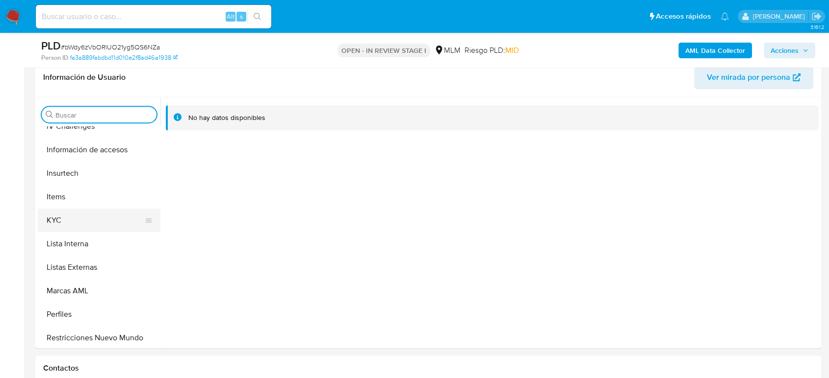
click at [63, 219] on button "KYC" at bounding box center [95, 221] width 115 height 24
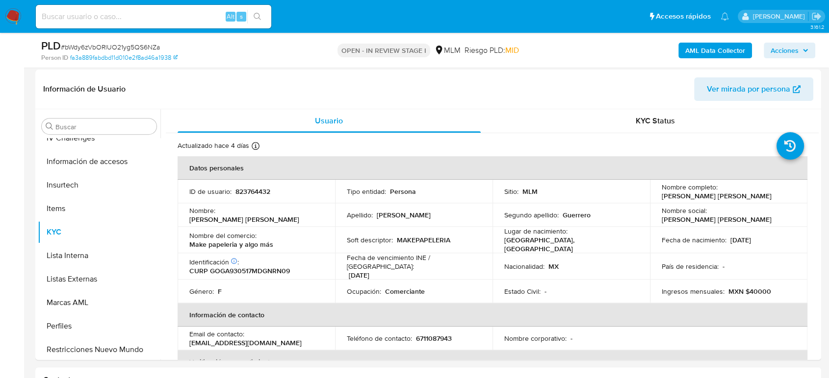
drag, startPoint x: 773, startPoint y: 194, endPoint x: 653, endPoint y: 199, distance: 120.2
click at [653, 199] on td "Nombre completo : Ana Gabriela Gonzalez Guerrero" at bounding box center [728, 192] width 157 height 24
copy p "Ana Gabriela Gonzalez Guerrero"
drag, startPoint x: 275, startPoint y: 246, endPoint x: 184, endPoint y: 250, distance: 90.8
click at [184, 249] on td "Nombre del comercio : Make papeleria y algo más" at bounding box center [255, 240] width 157 height 26
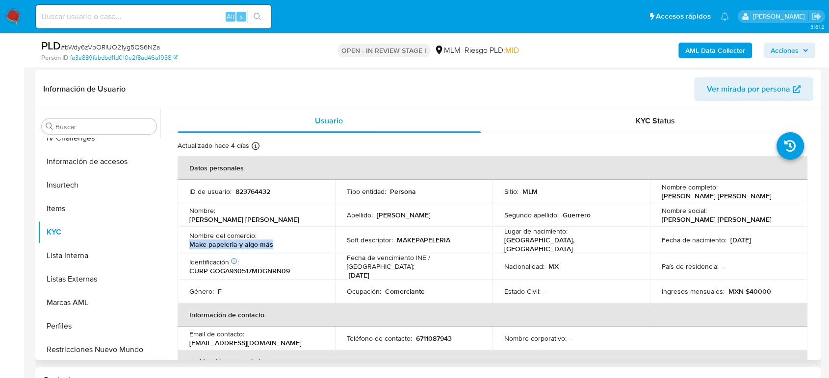
copy p "Make papeleria y algo más"
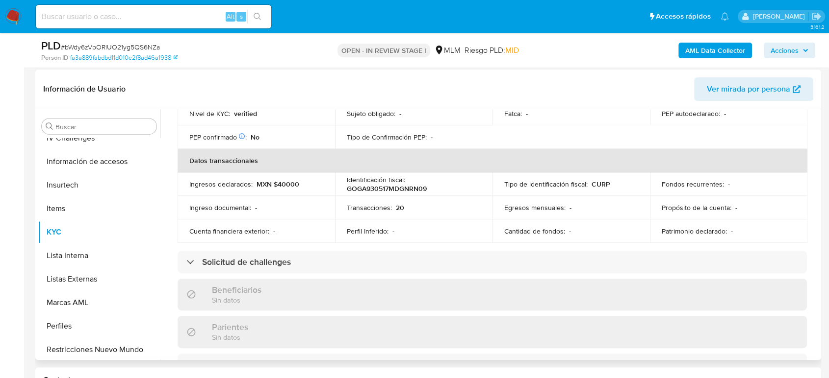
scroll to position [109, 0]
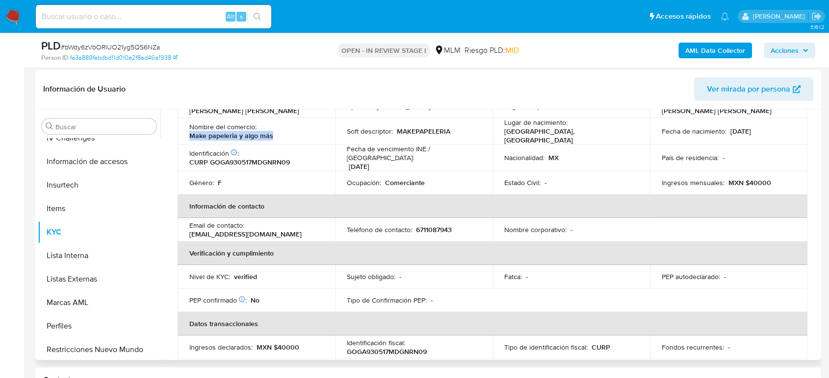
click at [420, 226] on p "6711087943" at bounding box center [434, 230] width 36 height 9
copy p "6711087943"
click at [356, 274] on p "Sujeto obligado :" at bounding box center [371, 277] width 49 height 9
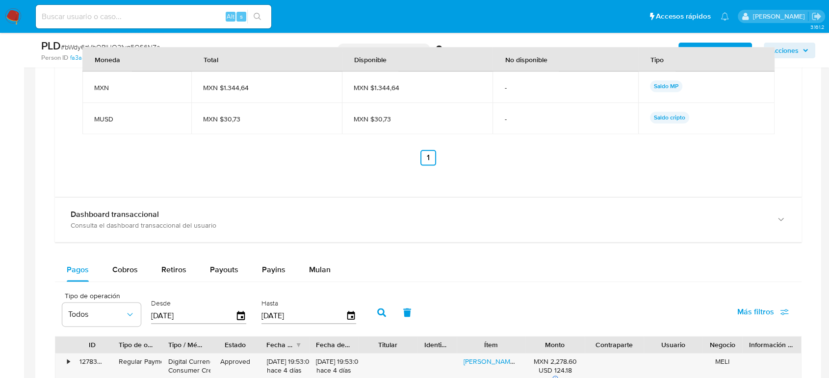
scroll to position [1307, 0]
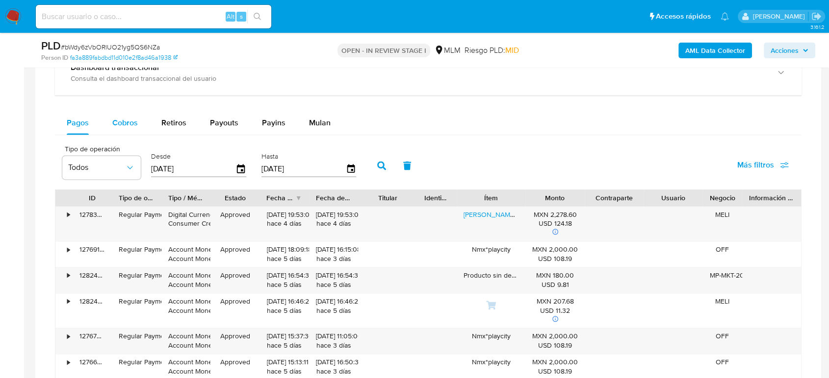
click at [134, 123] on span "Cobros" at bounding box center [124, 122] width 25 height 11
select select "10"
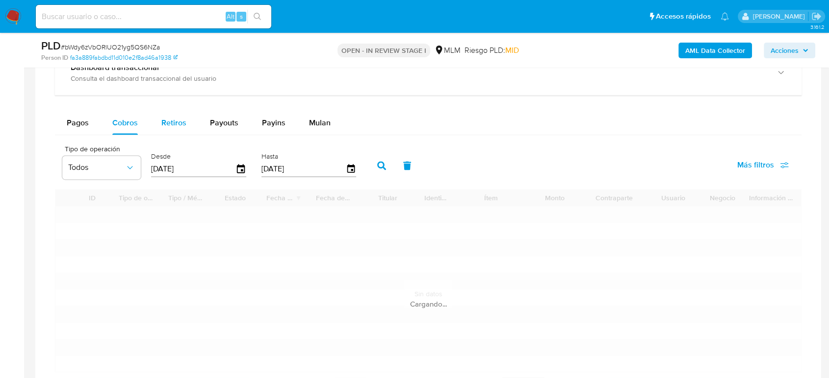
click at [171, 126] on span "Retiros" at bounding box center [173, 122] width 25 height 11
select select "10"
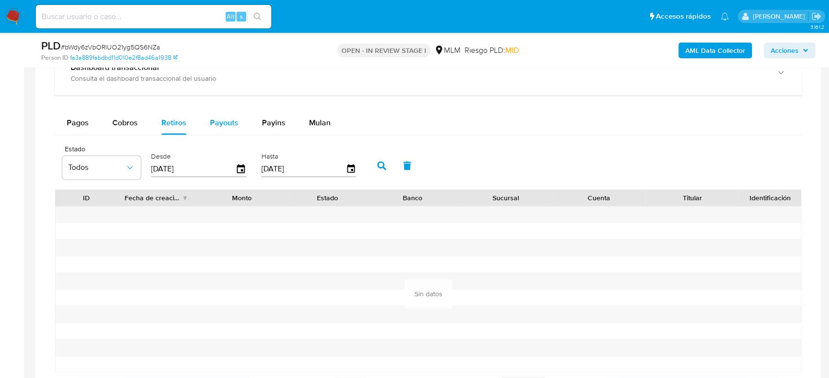
click at [216, 122] on span "Payouts" at bounding box center [224, 122] width 28 height 11
select select "10"
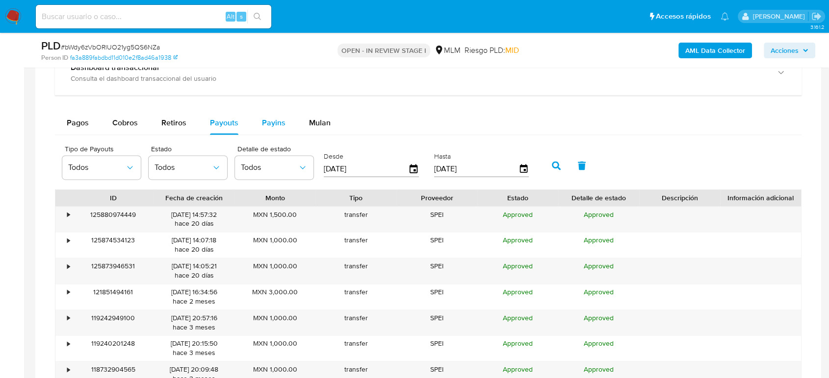
click at [283, 118] on button "Payins" at bounding box center [273, 123] width 47 height 24
select select "10"
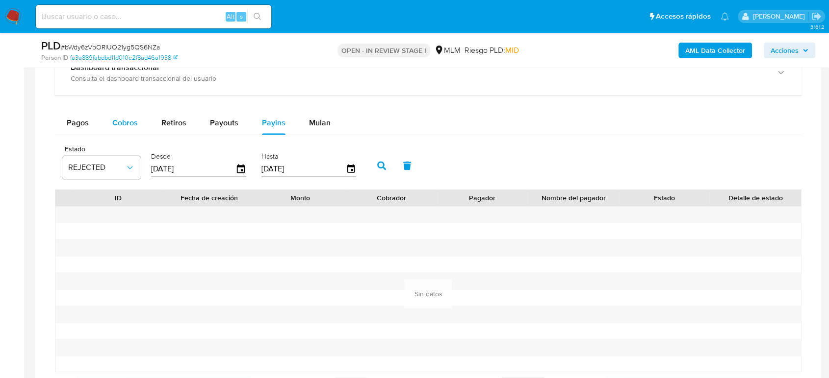
click at [115, 119] on span "Cobros" at bounding box center [124, 122] width 25 height 11
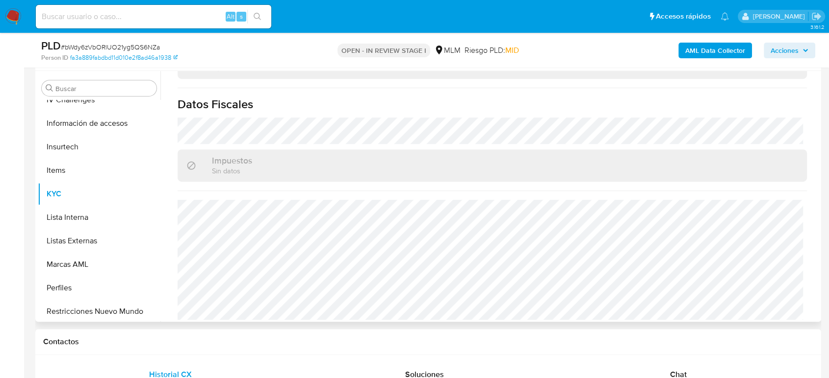
scroll to position [381, 0]
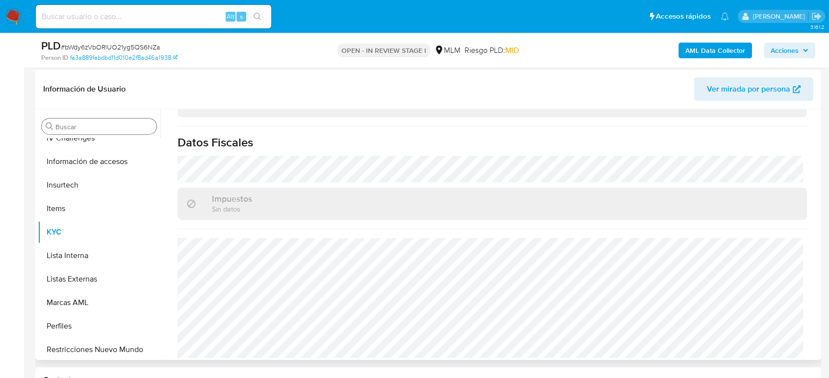
click at [102, 129] on input "Buscar" at bounding box center [103, 127] width 97 height 9
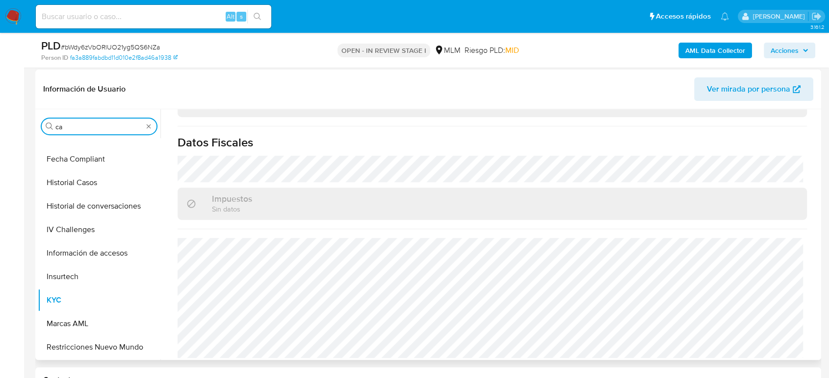
scroll to position [0, 0]
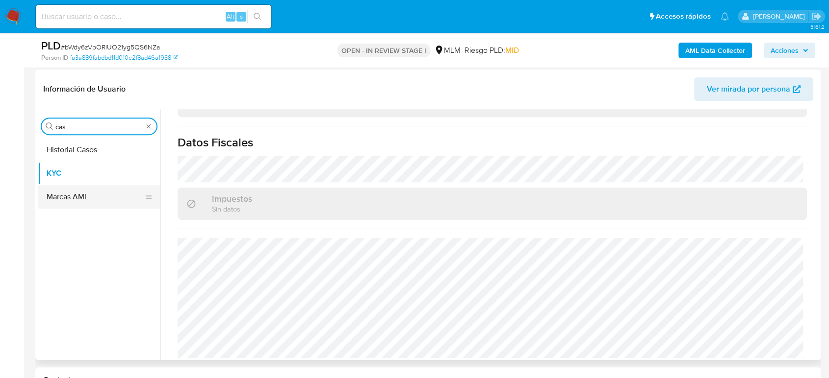
type input "cas"
click at [73, 155] on button "Historial Casos" at bounding box center [99, 150] width 123 height 24
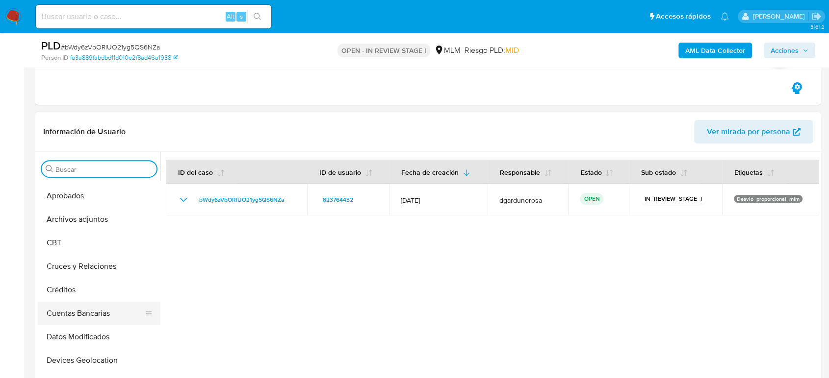
scroll to position [109, 0]
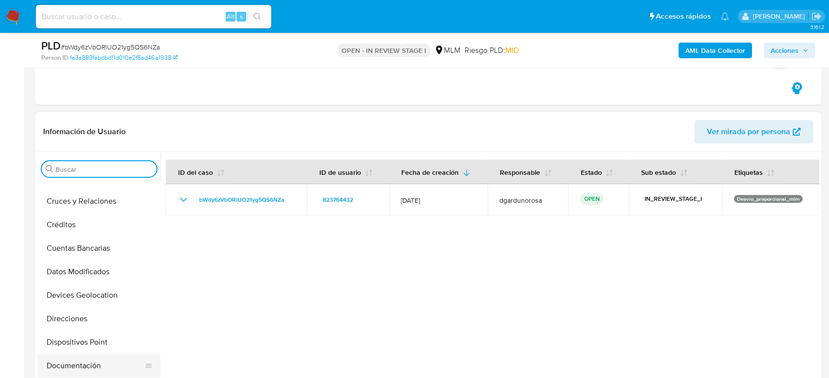
click at [71, 364] on button "Documentación" at bounding box center [95, 366] width 115 height 24
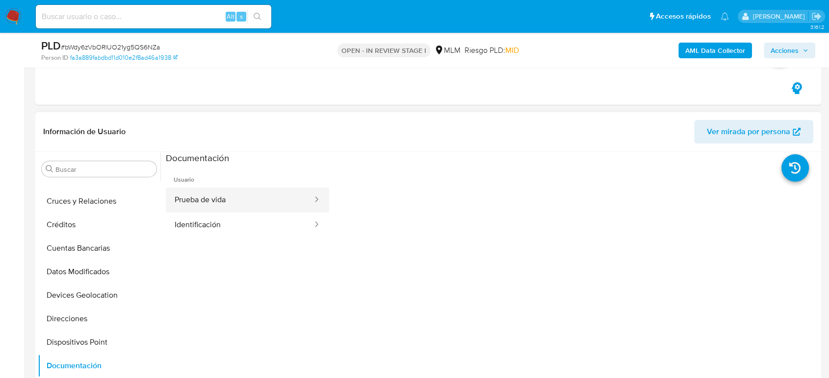
click at [229, 200] on button "Prueba de vida" at bounding box center [240, 200] width 148 height 25
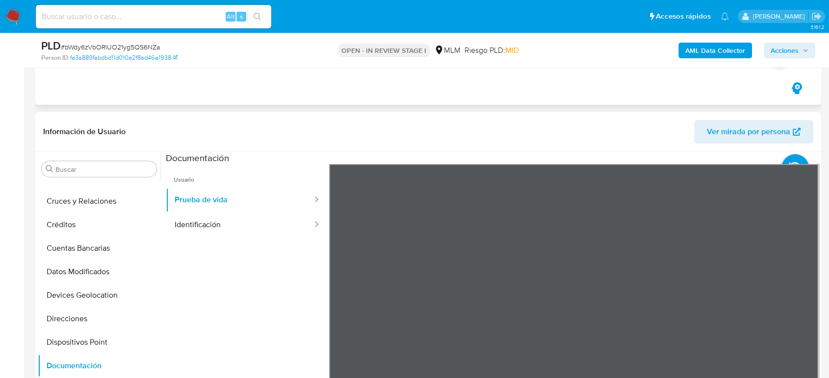
click at [289, 226] on button "Identificación" at bounding box center [240, 225] width 148 height 25
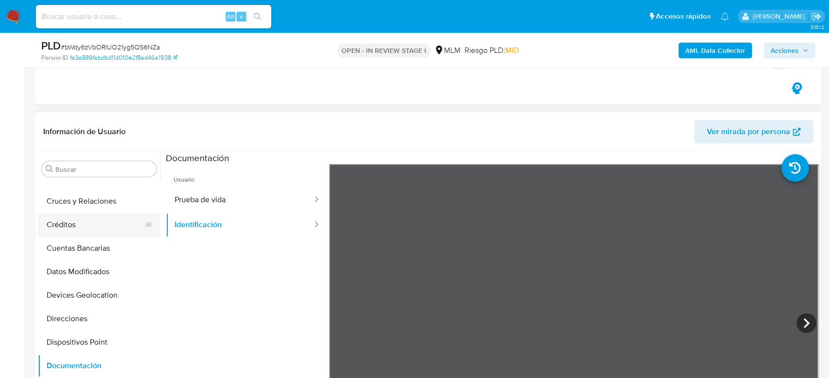
click at [71, 215] on button "Créditos" at bounding box center [95, 225] width 115 height 24
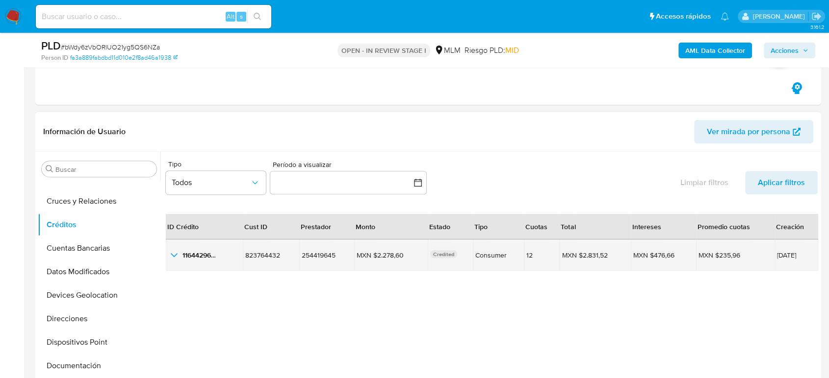
click at [175, 252] on icon "button_show_hidden_detail_by_id_0" at bounding box center [174, 256] width 12 height 12
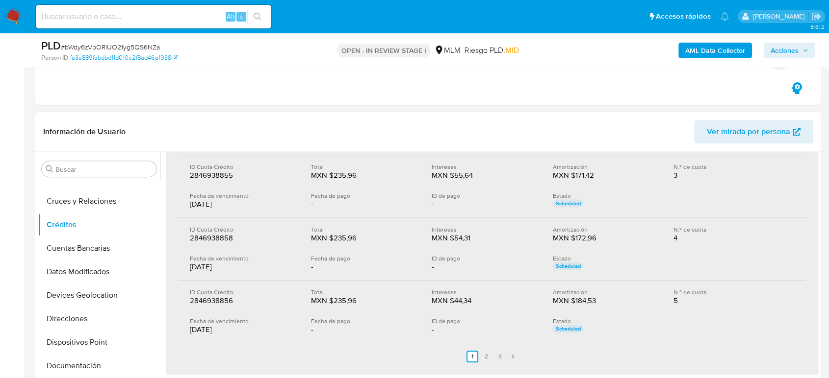
scroll to position [435, 0]
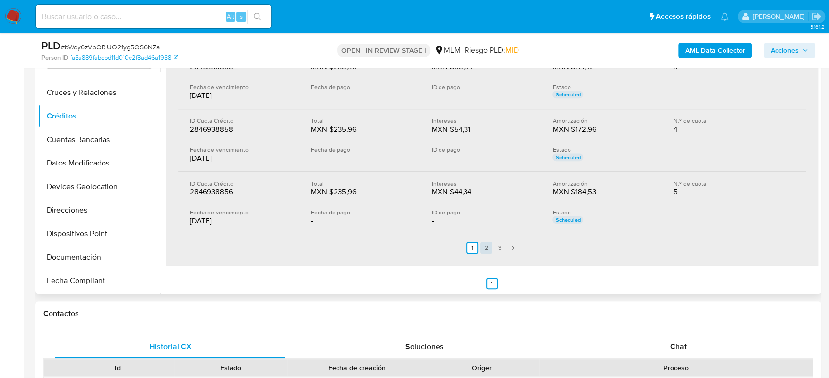
click at [481, 248] on link "2" at bounding box center [486, 248] width 12 height 12
click at [504, 248] on link "3" at bounding box center [506, 248] width 12 height 12
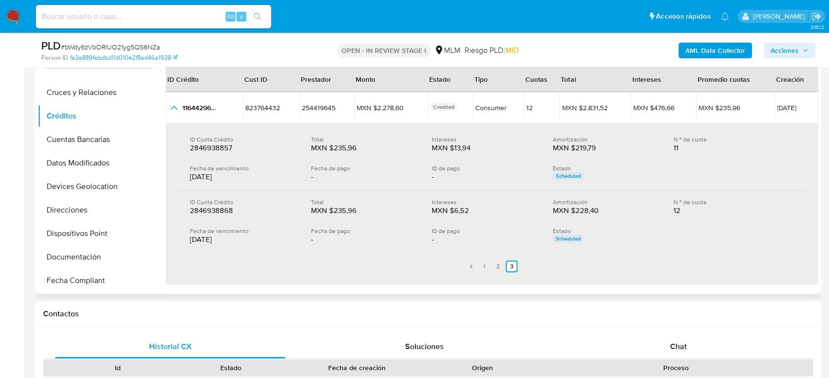
scroll to position [57, 0]
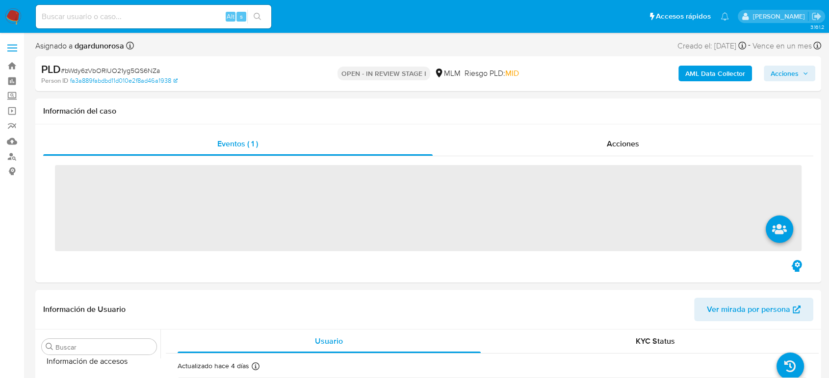
scroll to position [461, 0]
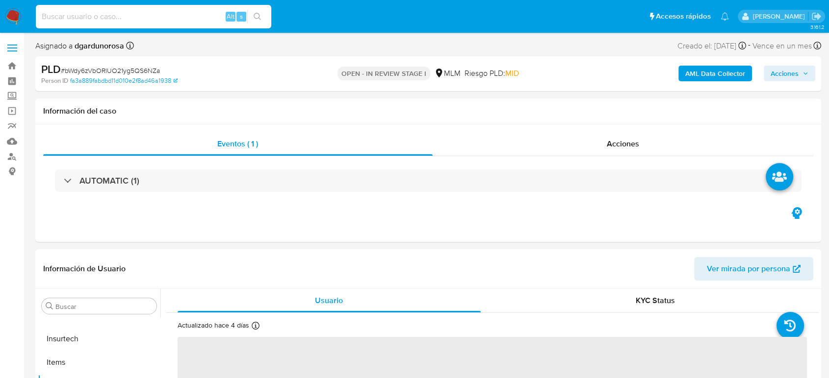
click at [132, 14] on input at bounding box center [153, 16] width 235 height 13
paste input "SPROACTIVOSMONZA84328"
type input "SPROACTIVOSMONZA84328"
select select "10"
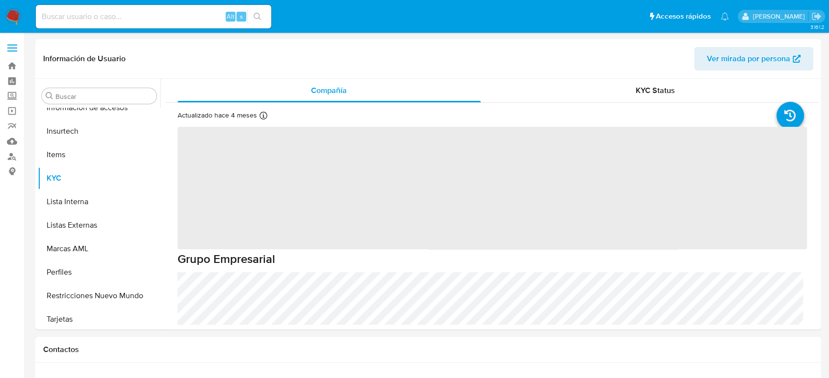
scroll to position [461, 0]
select select "10"
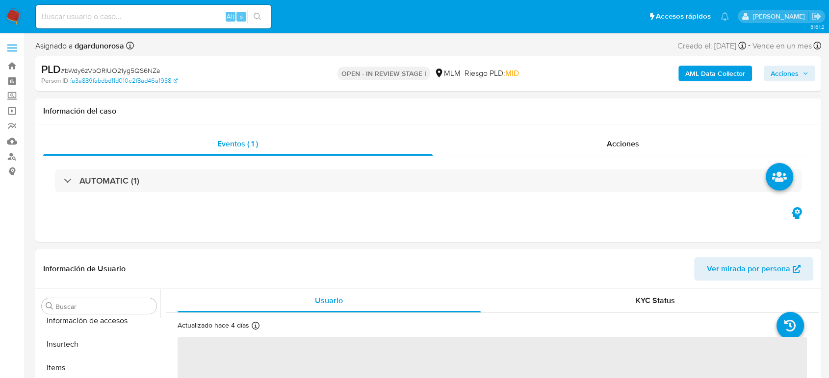
scroll to position [461, 0]
select select "10"
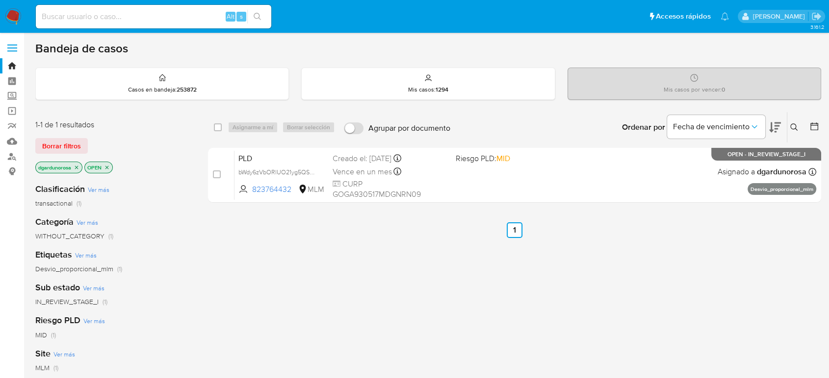
click at [791, 126] on icon at bounding box center [794, 128] width 8 height 8
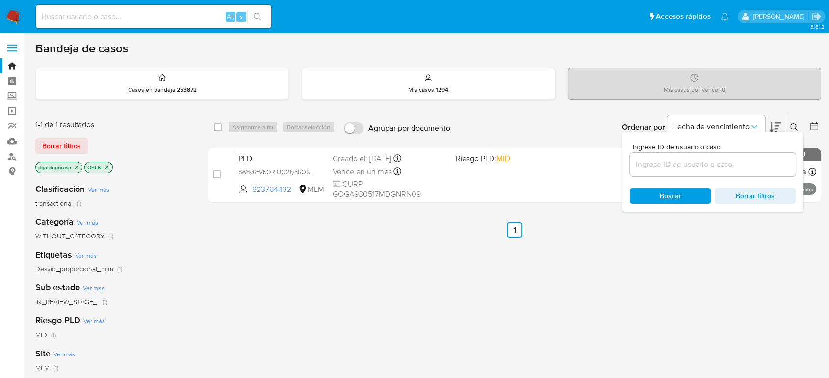
click at [738, 162] on input at bounding box center [713, 164] width 166 height 13
type input "2505167936"
drag, startPoint x: 791, startPoint y: 123, endPoint x: 790, endPoint y: 130, distance: 7.4
click at [793, 124] on icon at bounding box center [794, 128] width 8 height 8
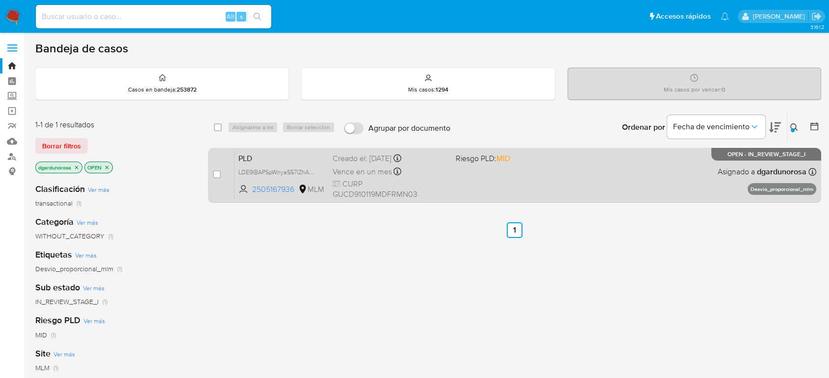
click at [639, 183] on div "PLD LDE9IBAPSpWnyaS57lZhAOOY 2505167936 MLM Riesgo PLD: MID Creado el: 12/09/20…" at bounding box center [524, 176] width 581 height 50
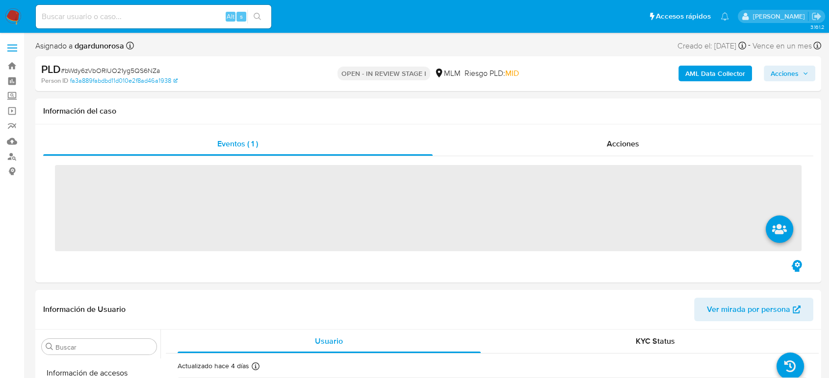
scroll to position [461, 0]
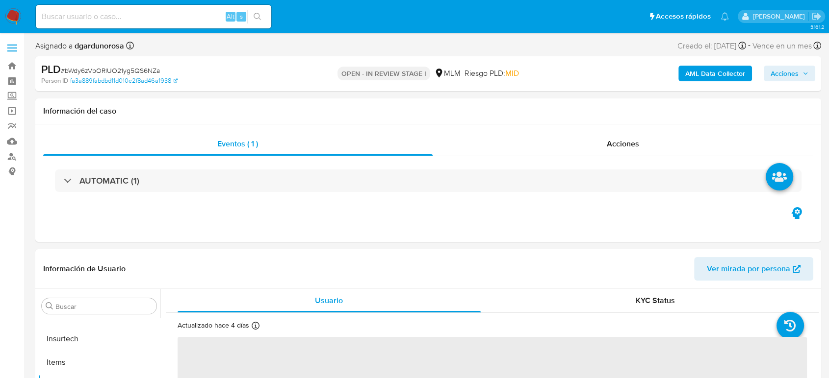
select select "10"
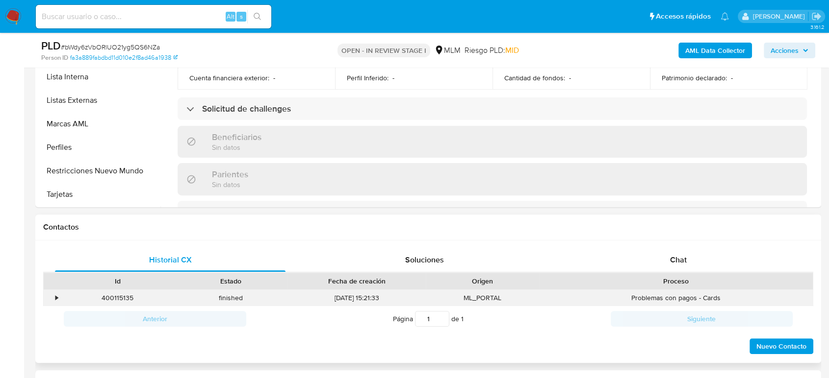
scroll to position [381, 0]
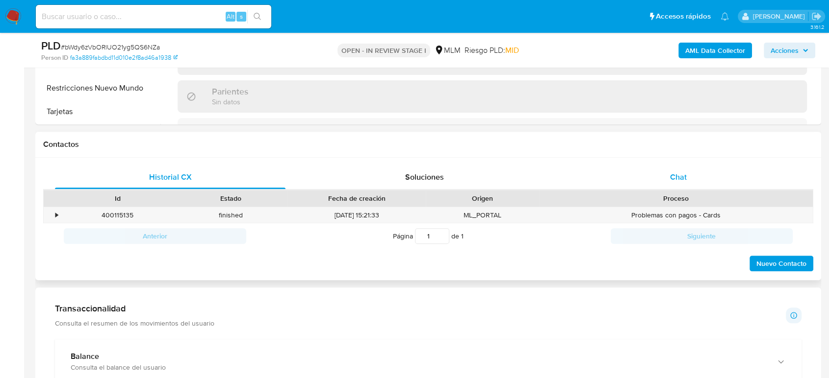
click at [681, 184] on div "Chat" at bounding box center [678, 178] width 230 height 24
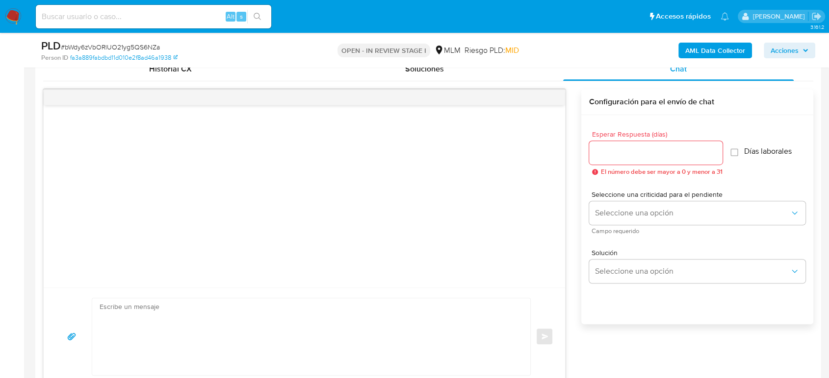
scroll to position [490, 0]
click at [673, 148] on input "Esperar Respuesta (días)" at bounding box center [655, 152] width 133 height 13
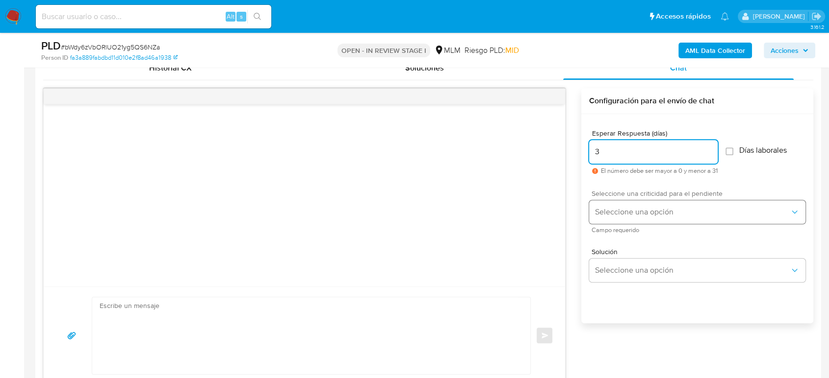
type input "3"
click at [632, 215] on span "Seleccione una opción" at bounding box center [692, 212] width 195 height 10
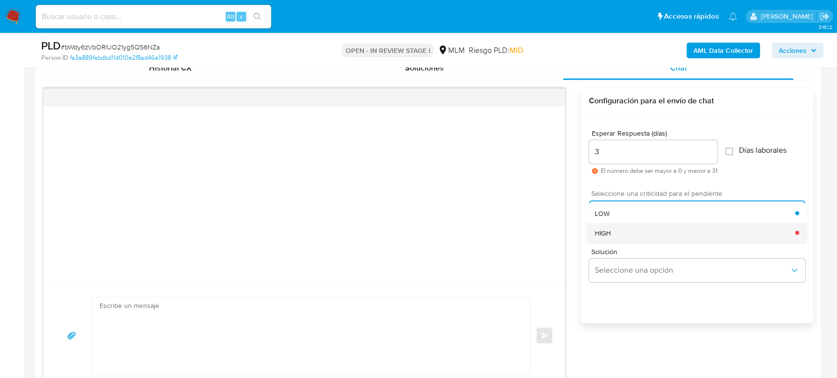
click at [632, 232] on div "HIGH" at bounding box center [694, 233] width 201 height 20
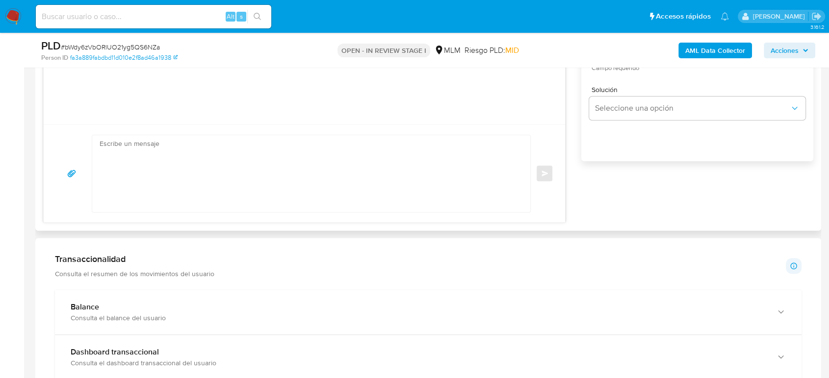
scroll to position [654, 0]
click at [340, 177] on textarea at bounding box center [309, 172] width 418 height 77
paste textarea "Estimado cliente, De acuerdo con las políticas de control de Mercado Pago, debe…"
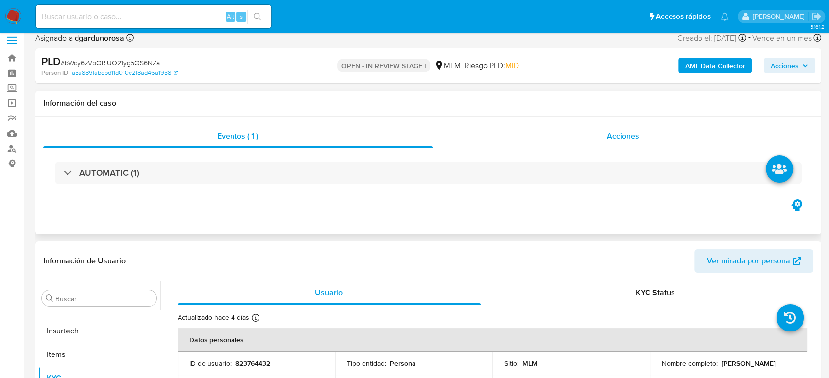
scroll to position [109, 0]
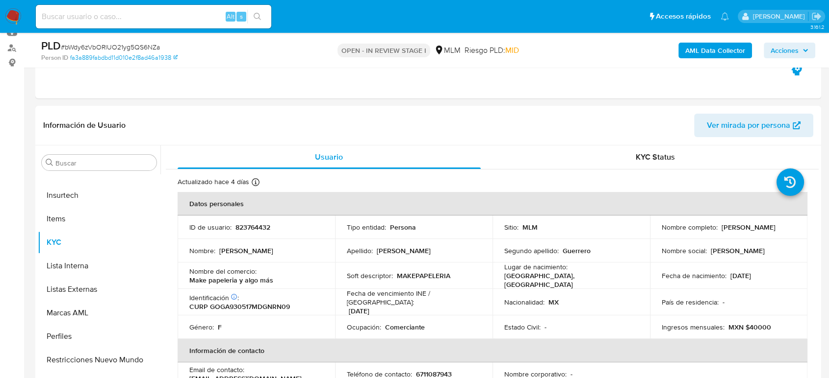
type textarea "Estimado cliente, De acuerdo con las políticas de control de Mercado Pago, debe…"
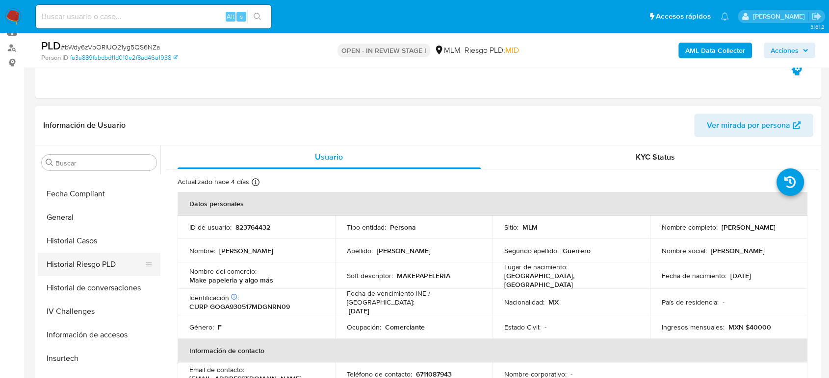
scroll to position [189, 0]
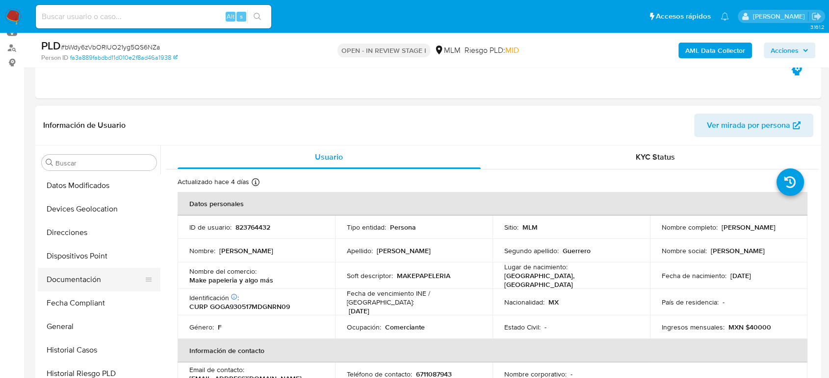
click at [82, 279] on button "Documentación" at bounding box center [95, 280] width 115 height 24
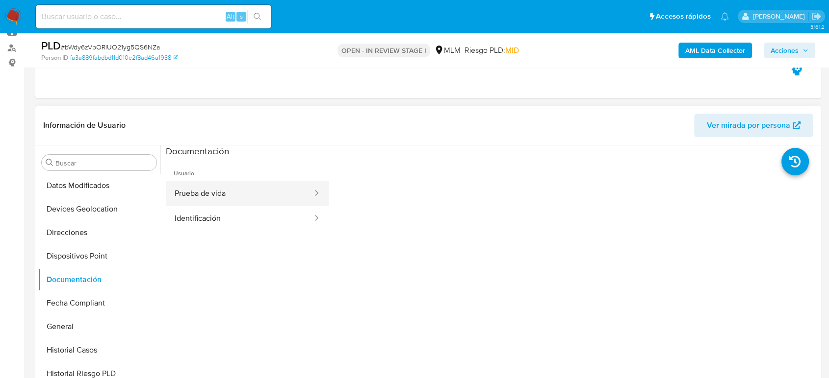
click at [222, 197] on button "Prueba de vida" at bounding box center [240, 193] width 148 height 25
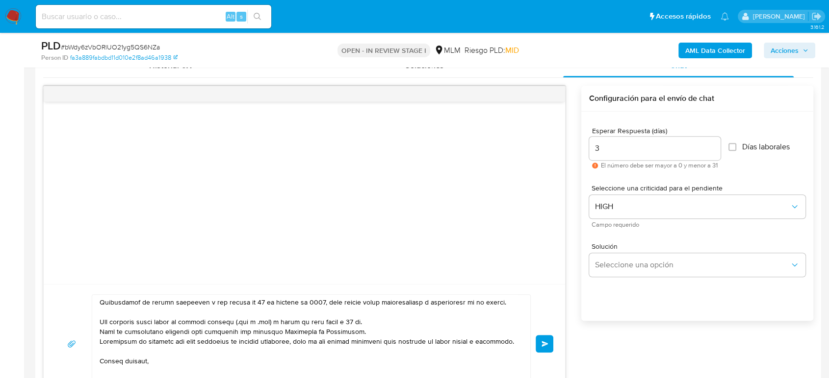
scroll to position [599, 0]
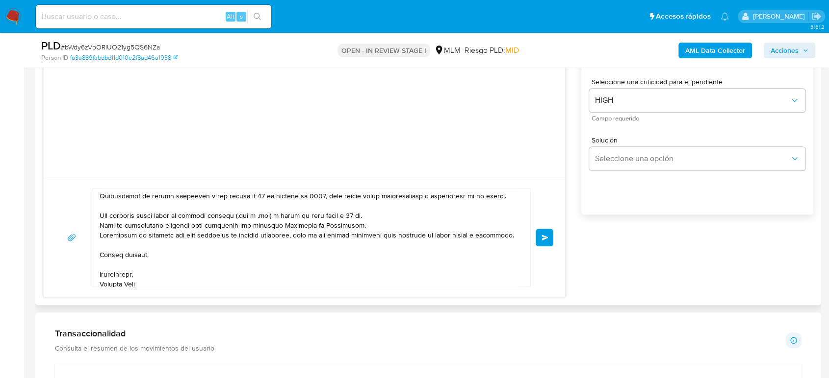
click at [545, 242] on button "Enviar" at bounding box center [544, 238] width 18 height 18
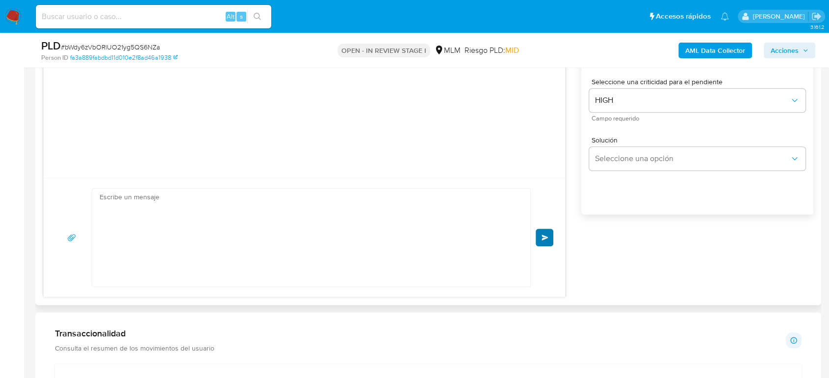
scroll to position [150, 0]
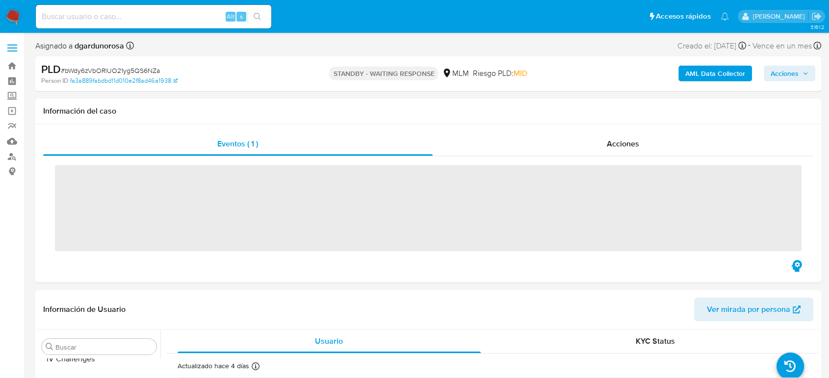
scroll to position [461, 0]
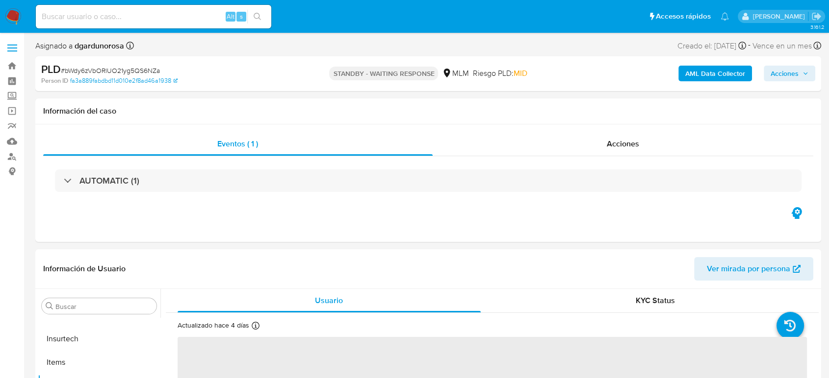
select select "10"
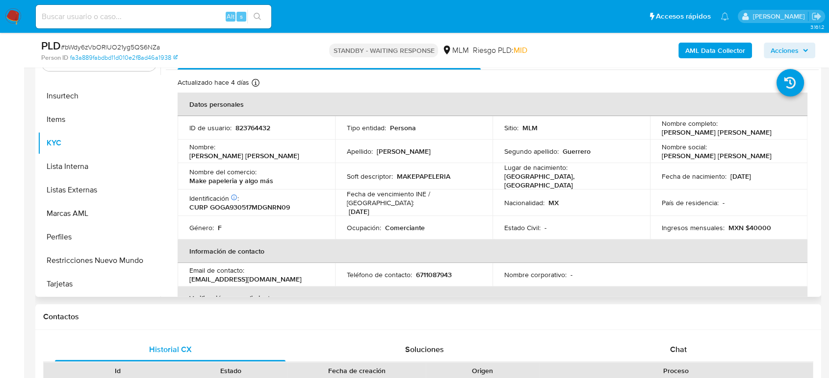
scroll to position [163, 0]
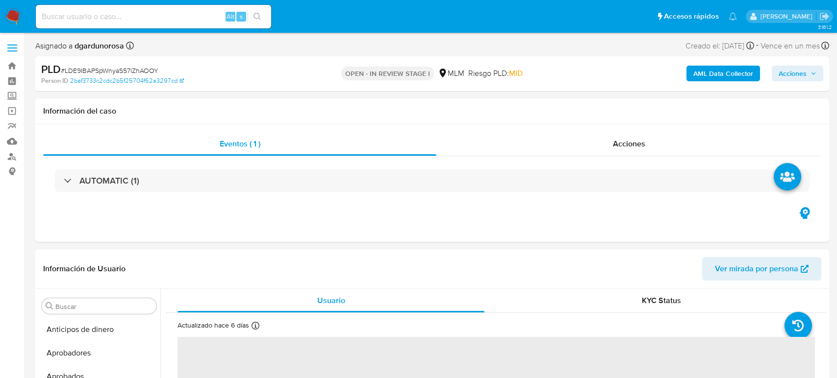
select select "10"
